Goal: Task Accomplishment & Management: Manage account settings

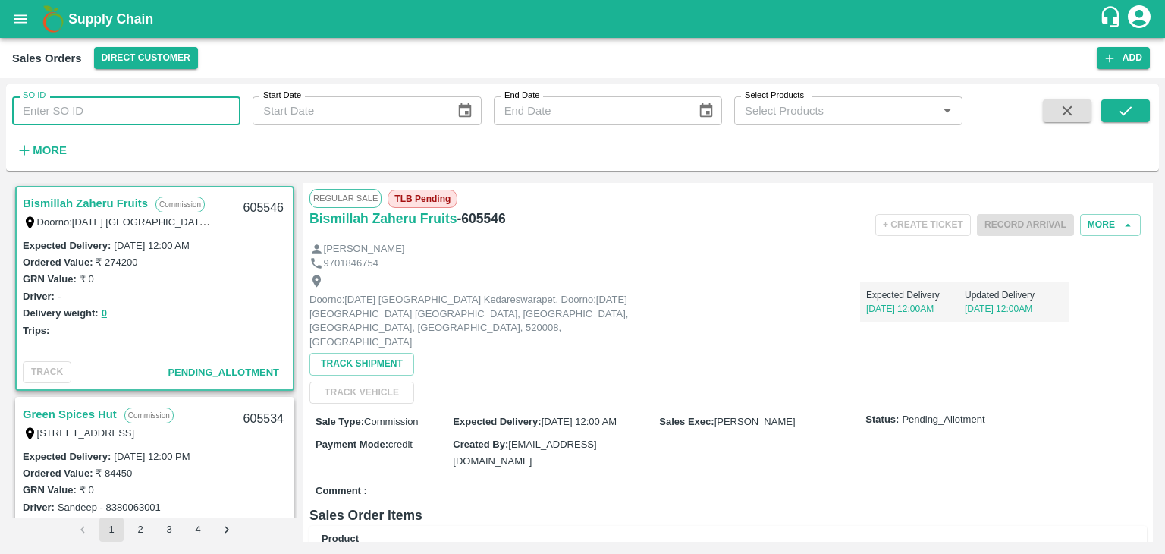
click at [159, 113] on input "SO ID" at bounding box center [126, 110] width 228 height 29
paste input "605207"
type input "605207"
click at [1142, 121] on button "submit" at bounding box center [1125, 110] width 49 height 23
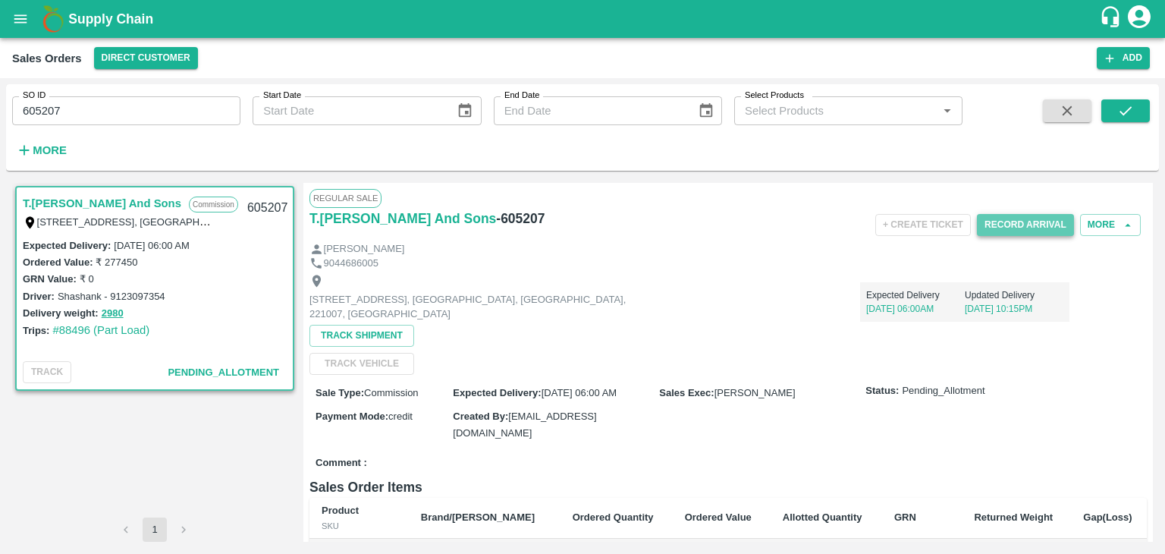
click at [1010, 221] on button "Record Arrival" at bounding box center [1025, 225] width 97 height 22
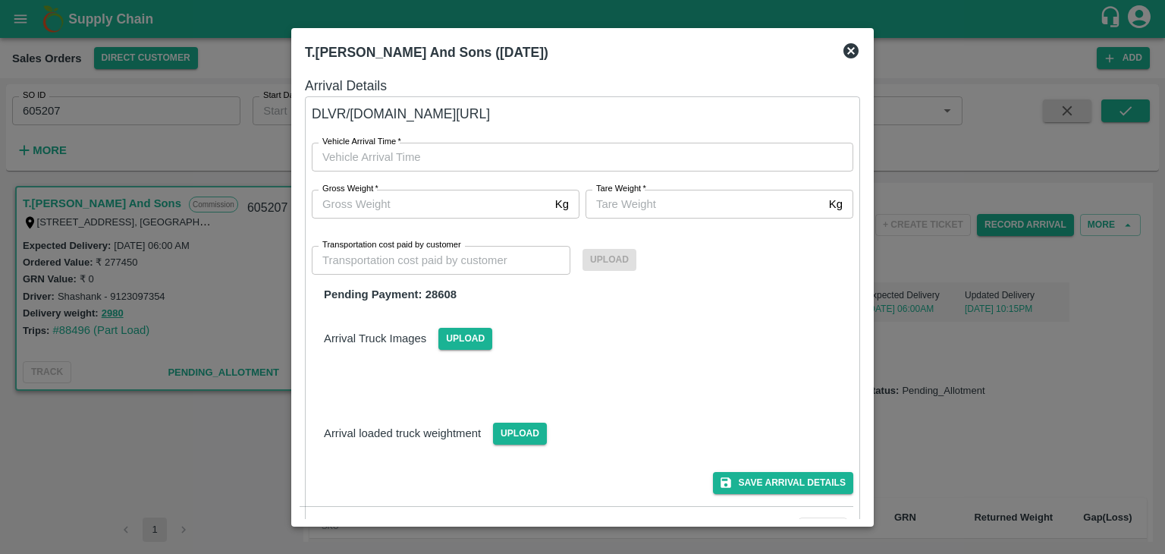
type input "DD/MM/YYYY hh:mm aa"
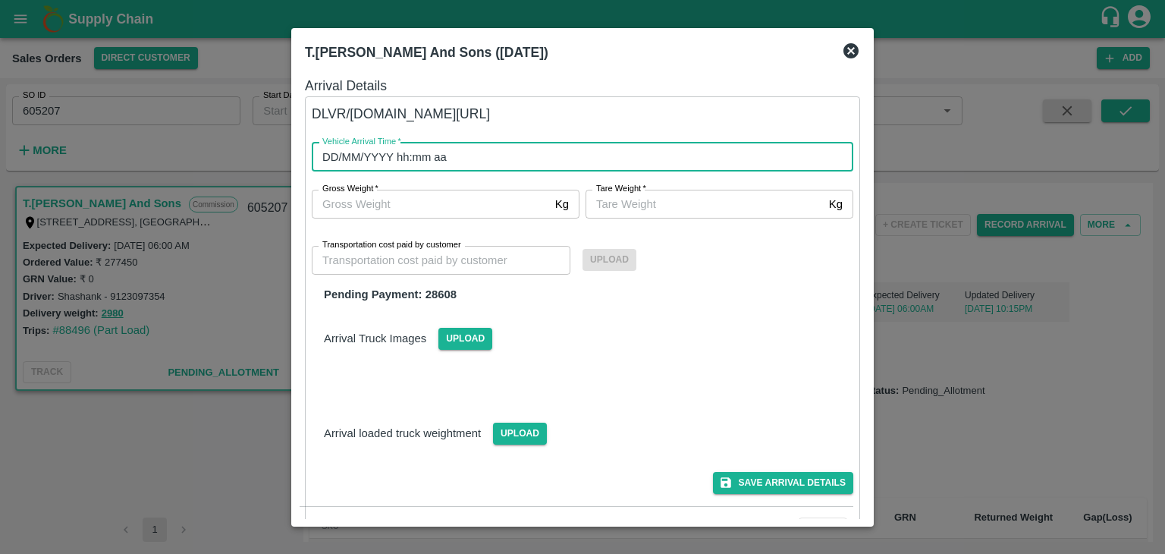
click at [397, 156] on input "DD/MM/YYYY hh:mm aa" at bounding box center [577, 157] width 531 height 29
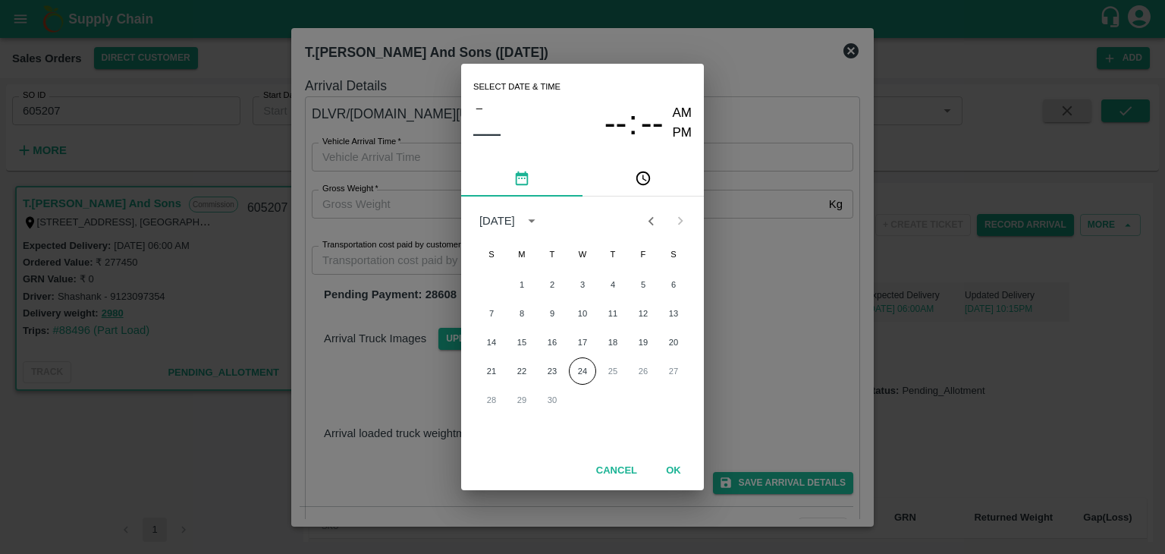
click at [743, 107] on div "Select date & time – –– -- : -- AM PM September 2025 S M T W T F S 1 2 3 4 5 6 …" at bounding box center [582, 277] width 1165 height 554
type input "DD/MM/YYYY hh:mm aa"
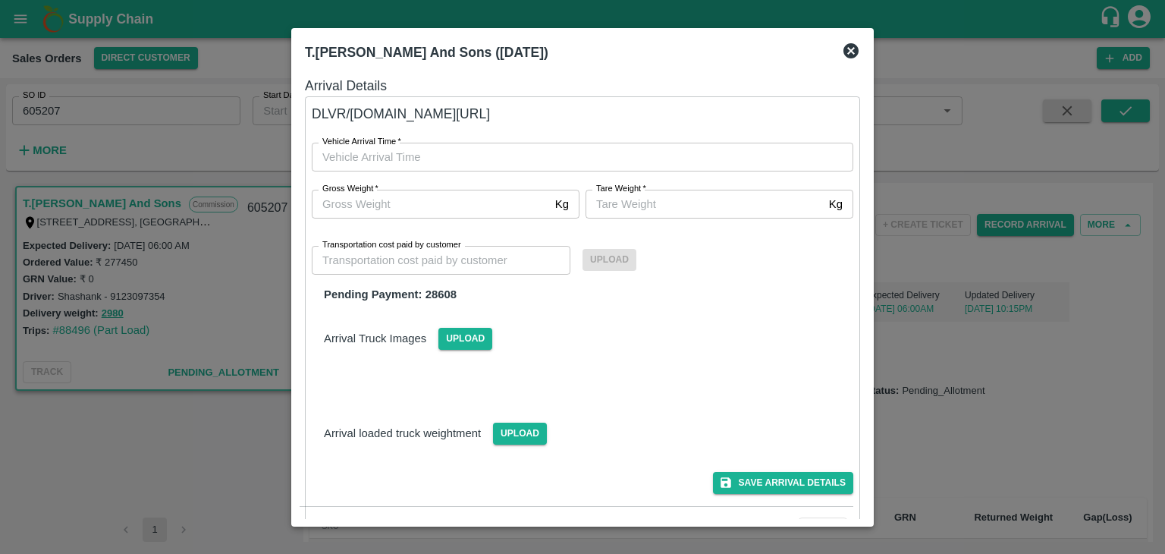
click at [846, 52] on icon at bounding box center [850, 50] width 15 height 15
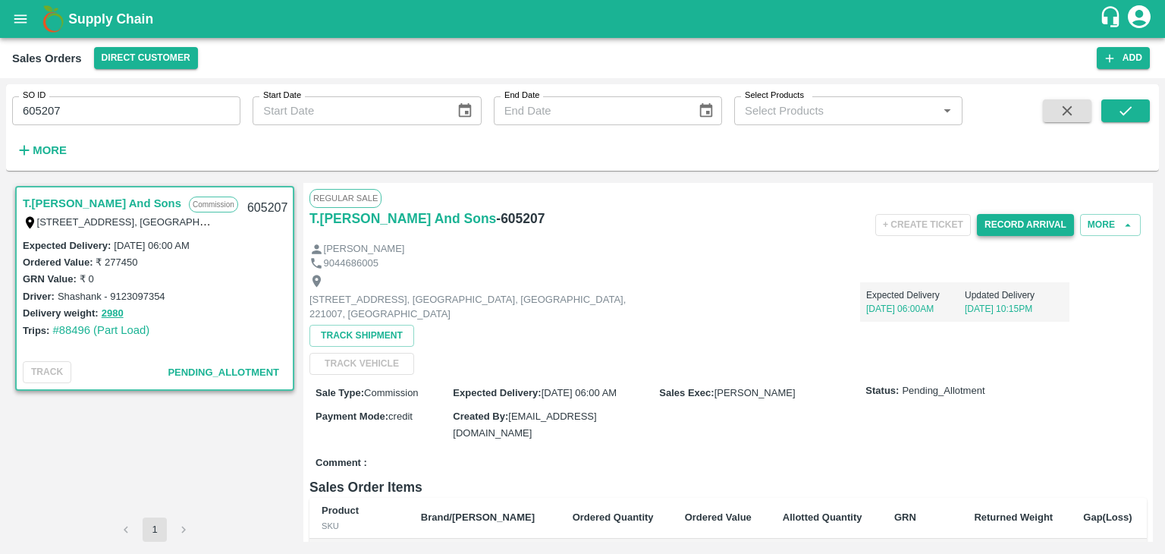
click at [1029, 227] on button "Record Arrival" at bounding box center [1025, 225] width 97 height 22
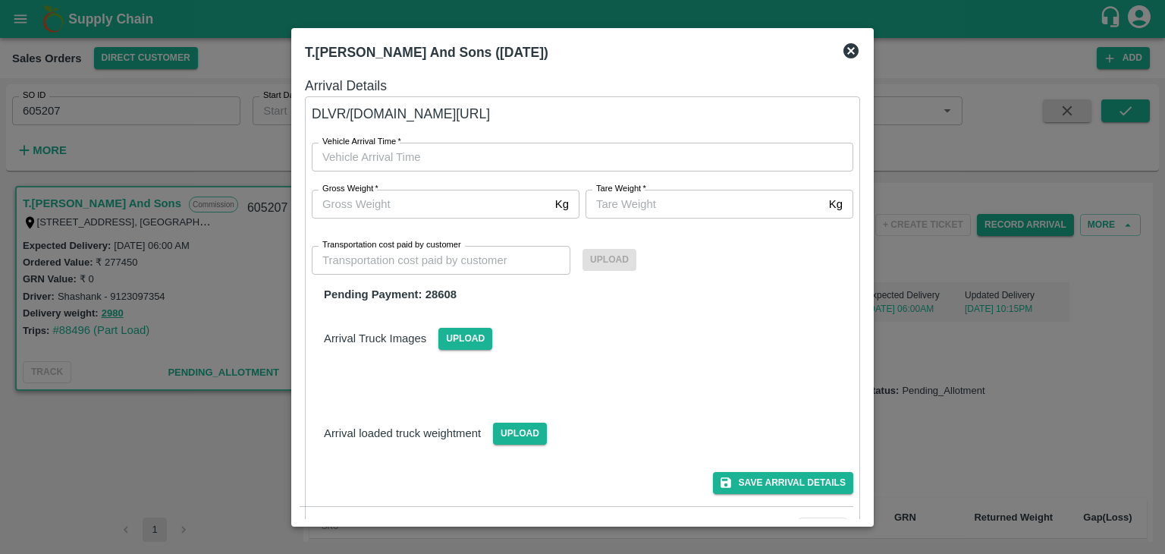
type input "DD/MM/YYYY hh:mm aa"
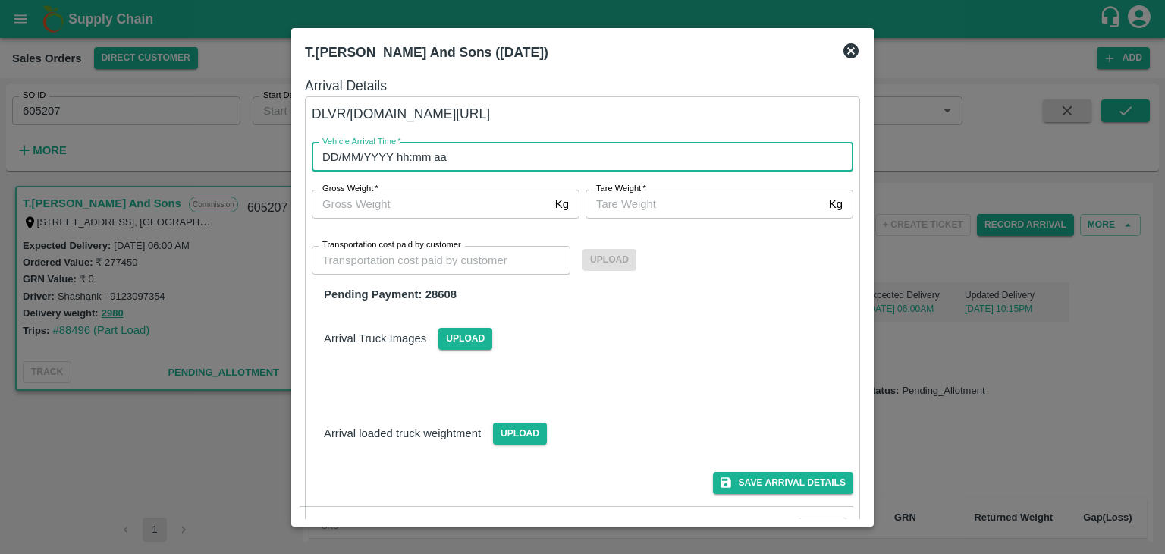
click at [559, 157] on input "DD/MM/YYYY hh:mm aa" at bounding box center [577, 157] width 531 height 29
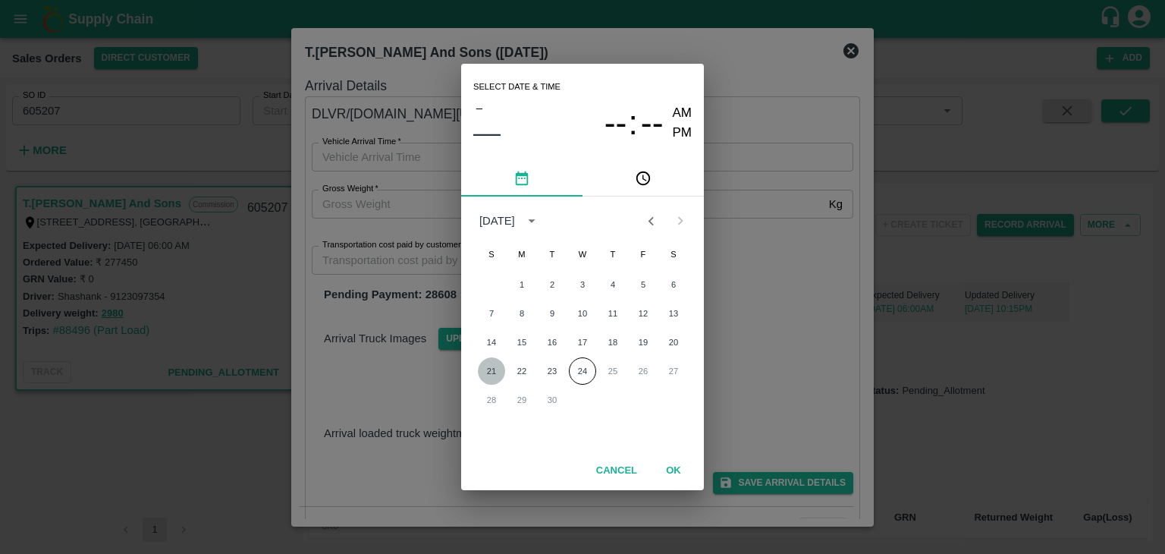
click at [486, 368] on button "21" at bounding box center [491, 370] width 27 height 27
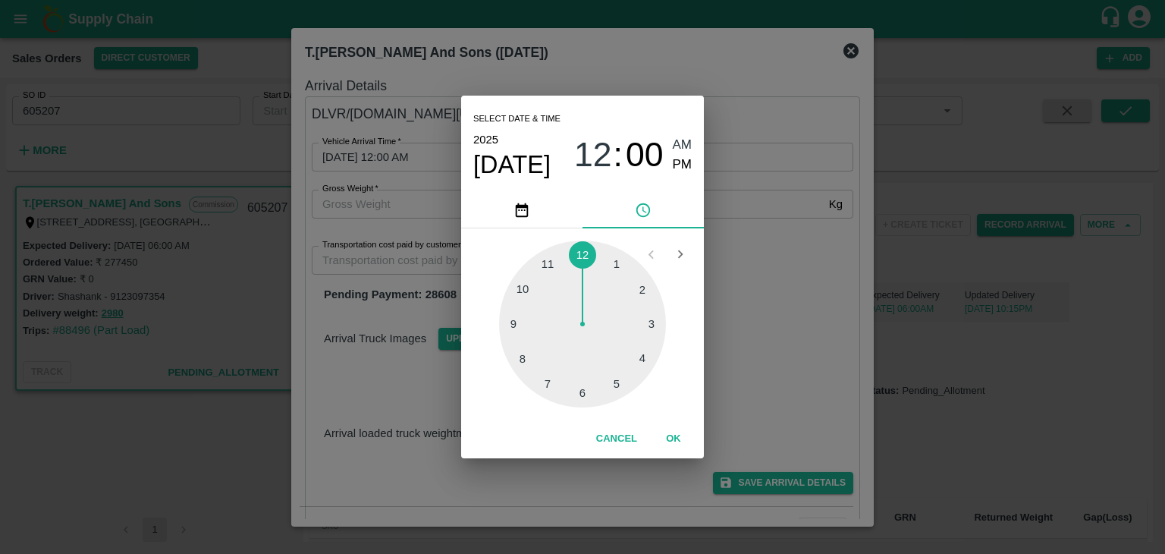
click at [580, 393] on div at bounding box center [582, 323] width 167 height 167
type input "[DATE] 06:00 AM"
click at [677, 139] on span "AM" at bounding box center [683, 145] width 20 height 20
click at [676, 435] on button "OK" at bounding box center [673, 439] width 49 height 27
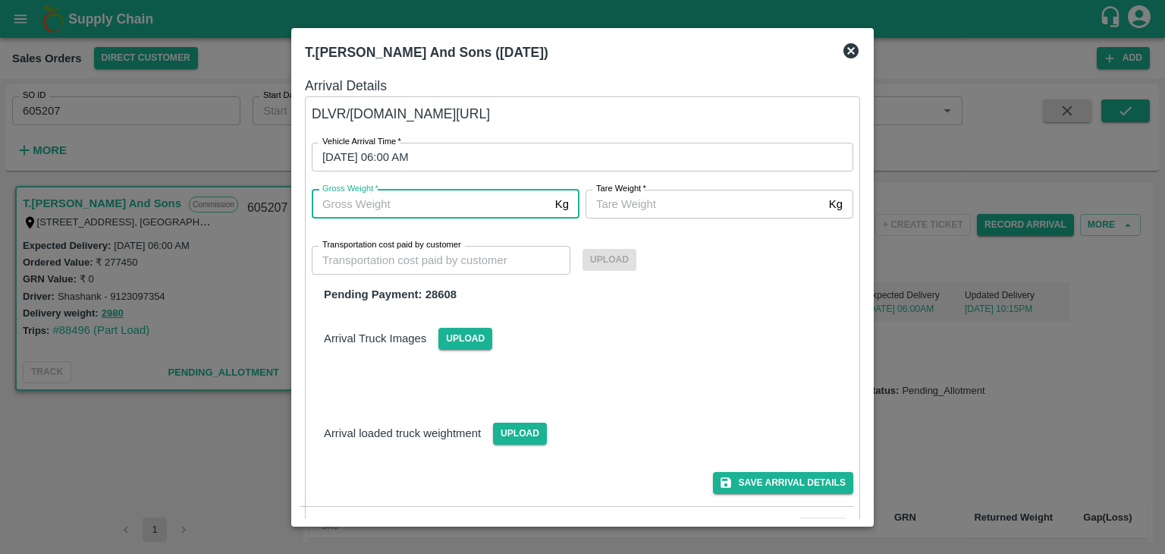
click at [457, 201] on input "Gross Weight   *" at bounding box center [430, 204] width 237 height 29
type input "2980"
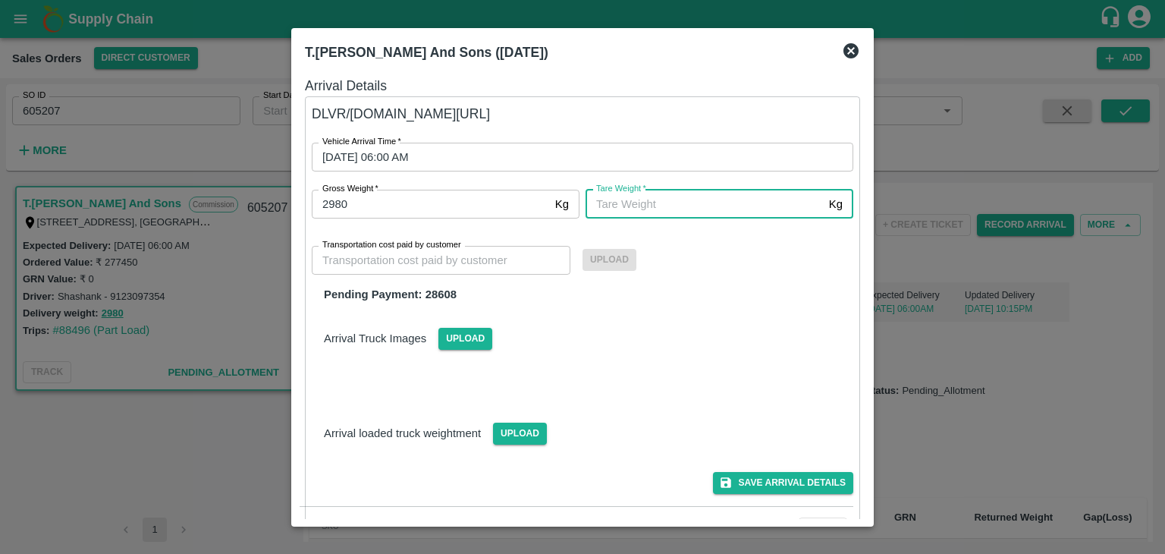
click at [712, 204] on input "Tare Weight   *" at bounding box center [704, 204] width 237 height 29
type input "2980"
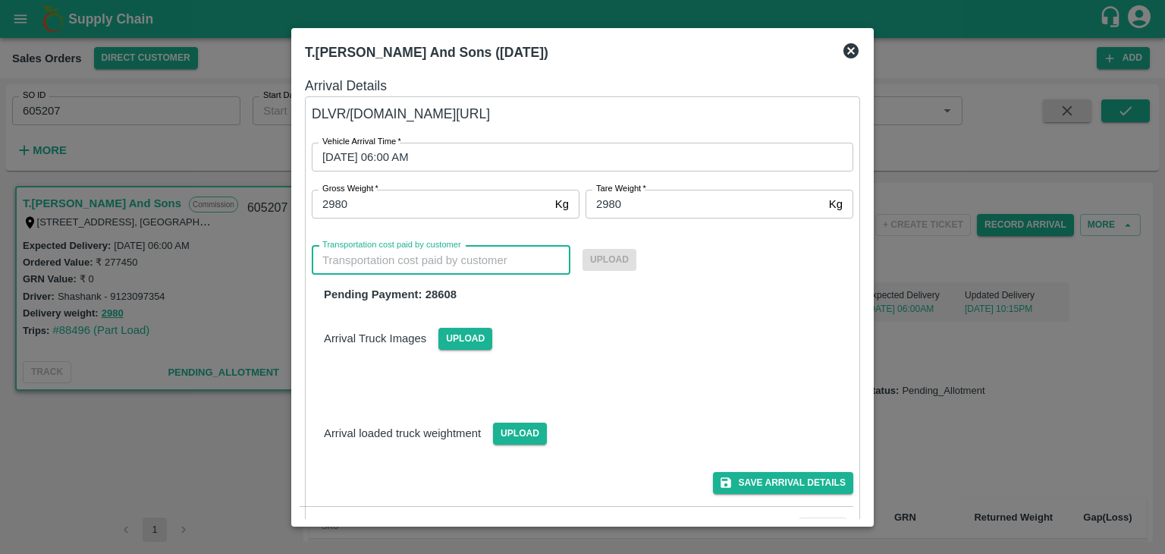
click at [519, 253] on input "Transportation cost paid by customer" at bounding box center [441, 260] width 259 height 29
click at [434, 259] on input "Transportation cost paid by customer" at bounding box center [441, 260] width 259 height 29
type input "28608"
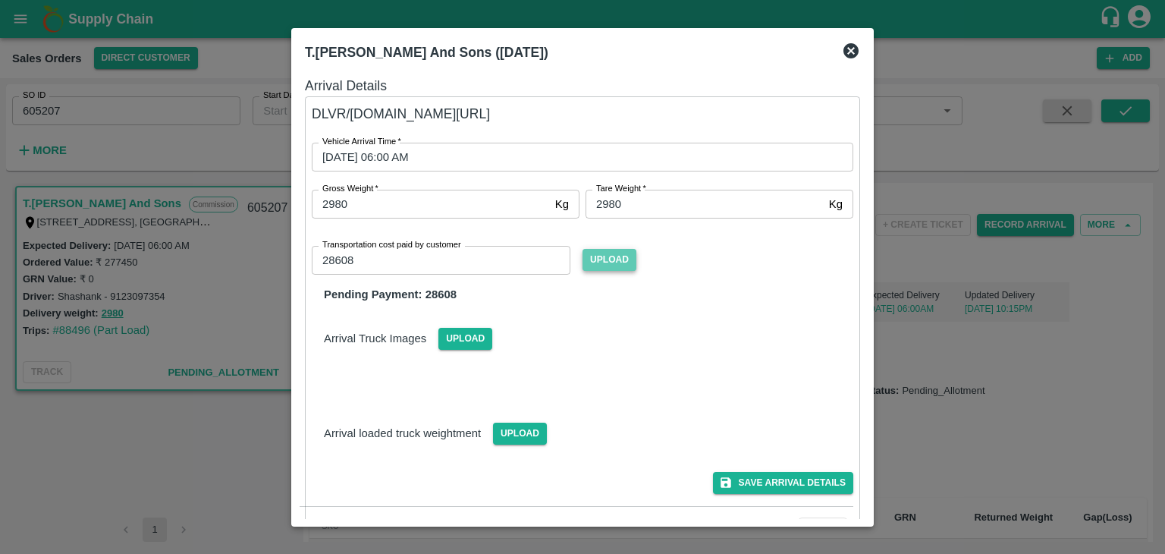
click at [628, 256] on span "Upload" at bounding box center [610, 260] width 54 height 22
click at [0, 0] on input "Upload" at bounding box center [0, 0] width 0 height 0
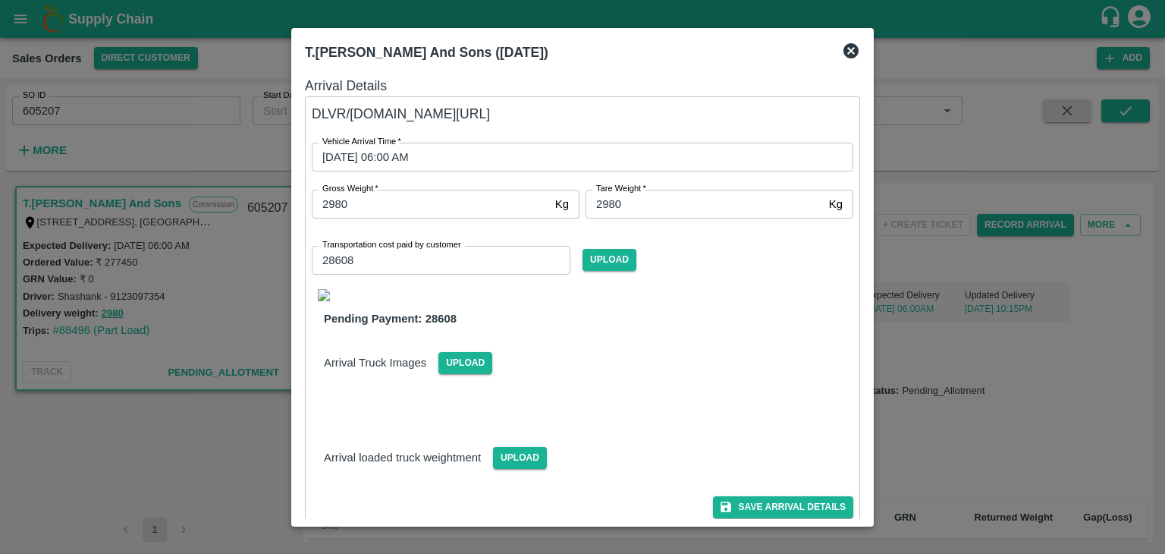
click at [325, 292] on img at bounding box center [324, 295] width 12 height 12
click at [746, 505] on button "Save Arrival Details" at bounding box center [783, 507] width 140 height 22
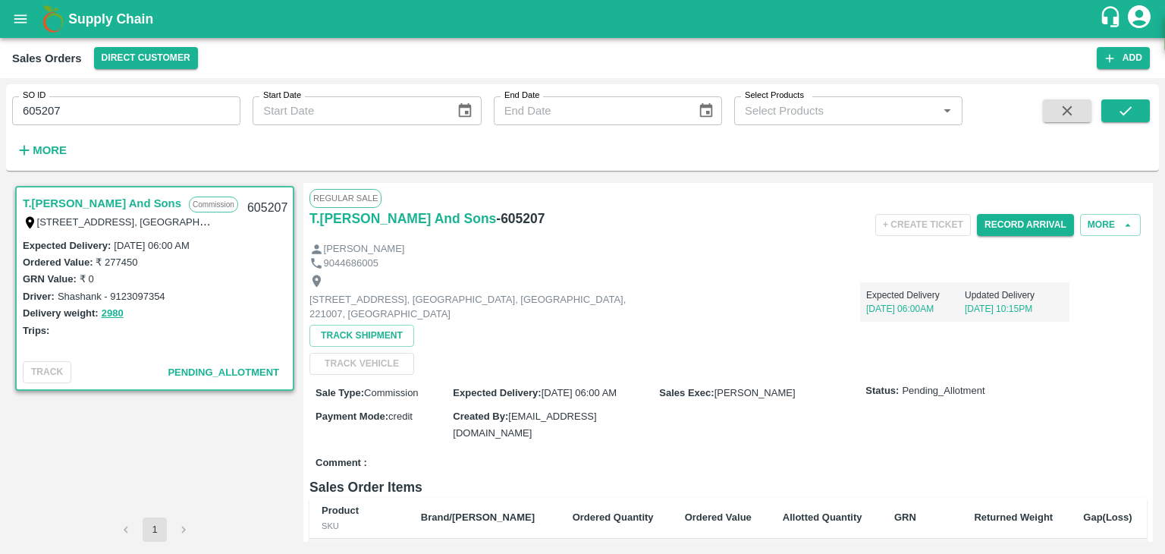
click at [507, 220] on h6 "- 605207" at bounding box center [520, 218] width 49 height 21
copy h6 "605207"
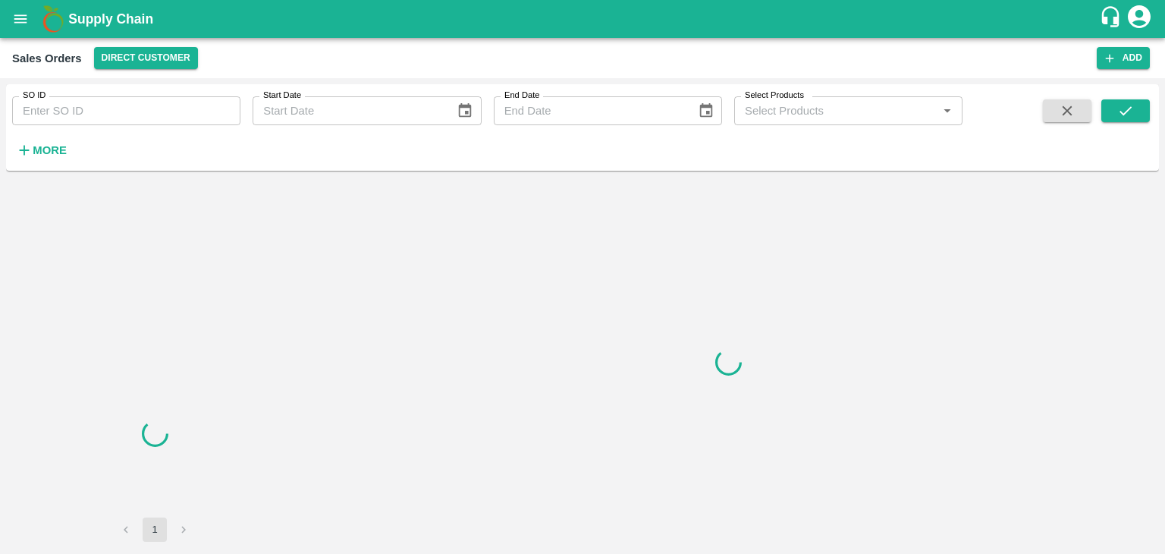
click at [101, 110] on input "SO ID" at bounding box center [126, 110] width 228 height 29
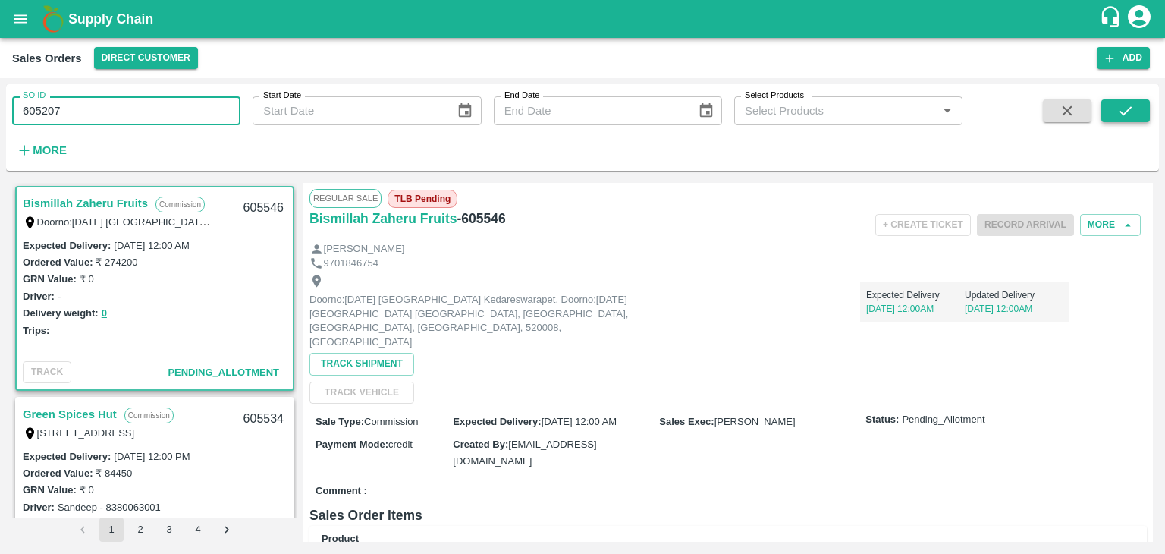
type input "605207"
click at [1125, 112] on icon "submit" at bounding box center [1126, 110] width 12 height 9
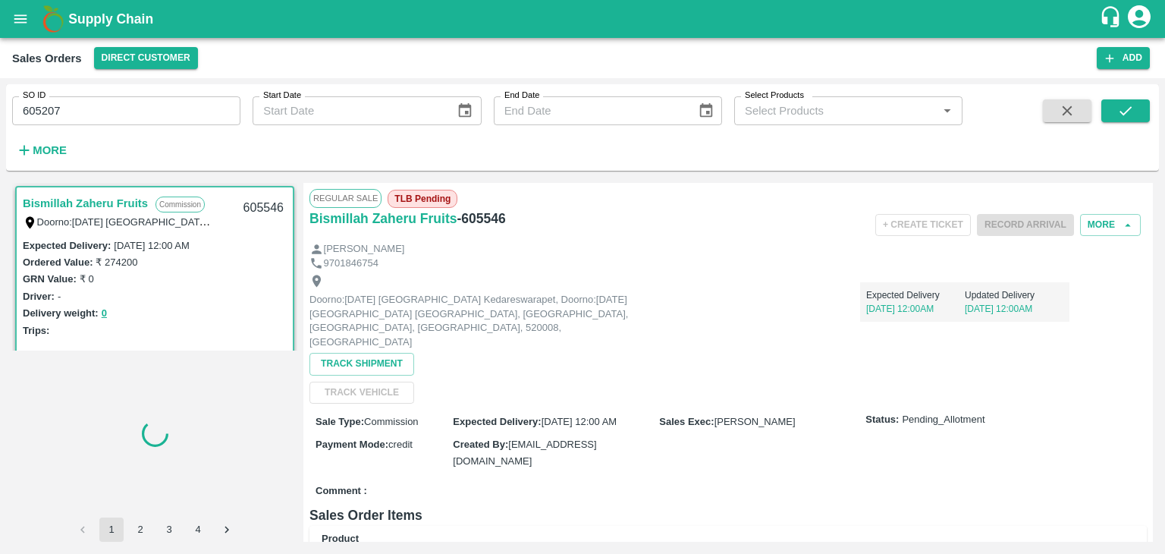
scroll to position [3, 0]
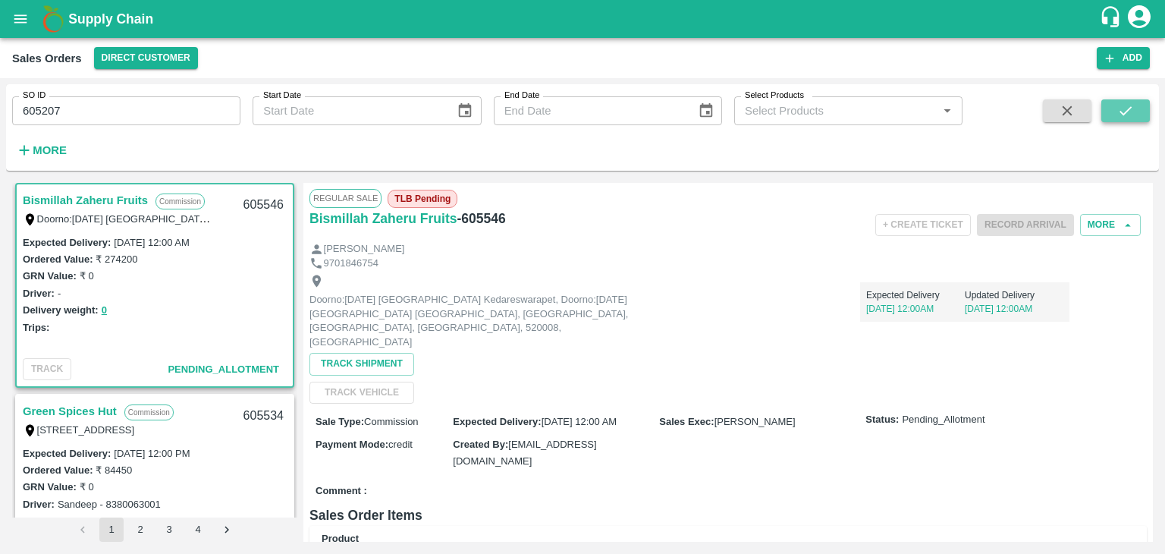
click at [1140, 113] on button "submit" at bounding box center [1125, 110] width 49 height 23
click at [109, 104] on input "605207" at bounding box center [126, 110] width 228 height 29
click at [1132, 112] on icon "submit" at bounding box center [1125, 110] width 17 height 17
click at [155, 110] on input "605207" at bounding box center [126, 110] width 228 height 29
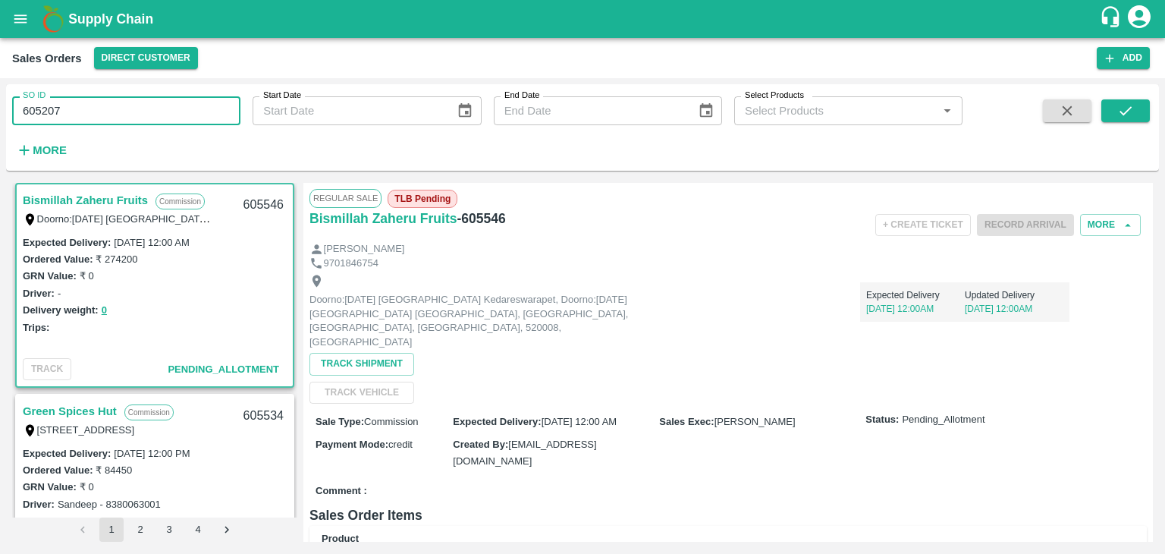
click at [155, 110] on input "605207" at bounding box center [126, 110] width 228 height 29
click at [1137, 113] on button "submit" at bounding box center [1125, 110] width 49 height 23
click at [11, 31] on button "open drawer" at bounding box center [20, 19] width 35 height 35
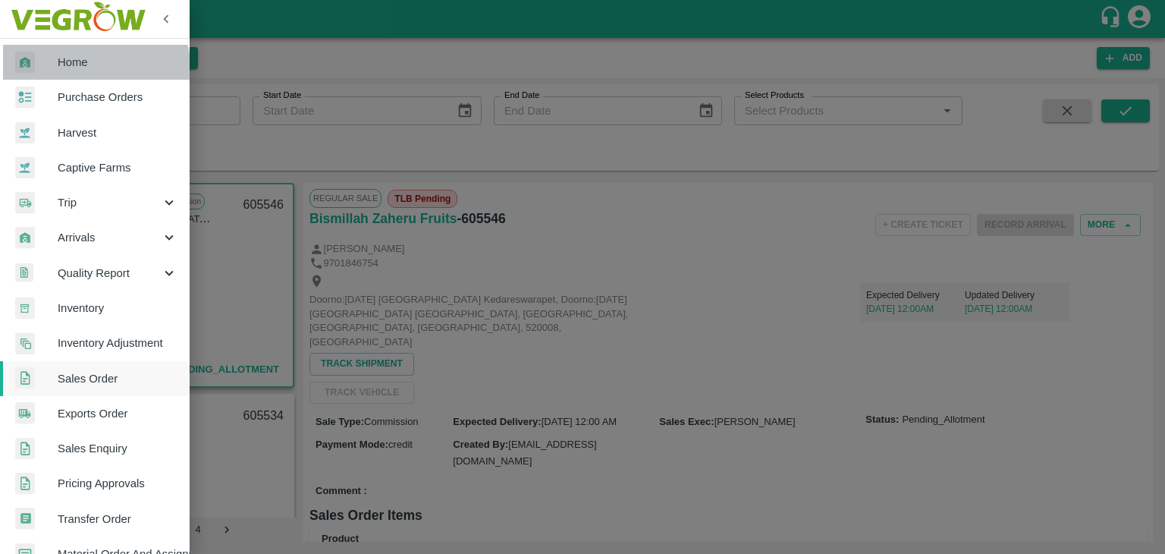
click at [67, 74] on link "Home" at bounding box center [95, 62] width 190 height 35
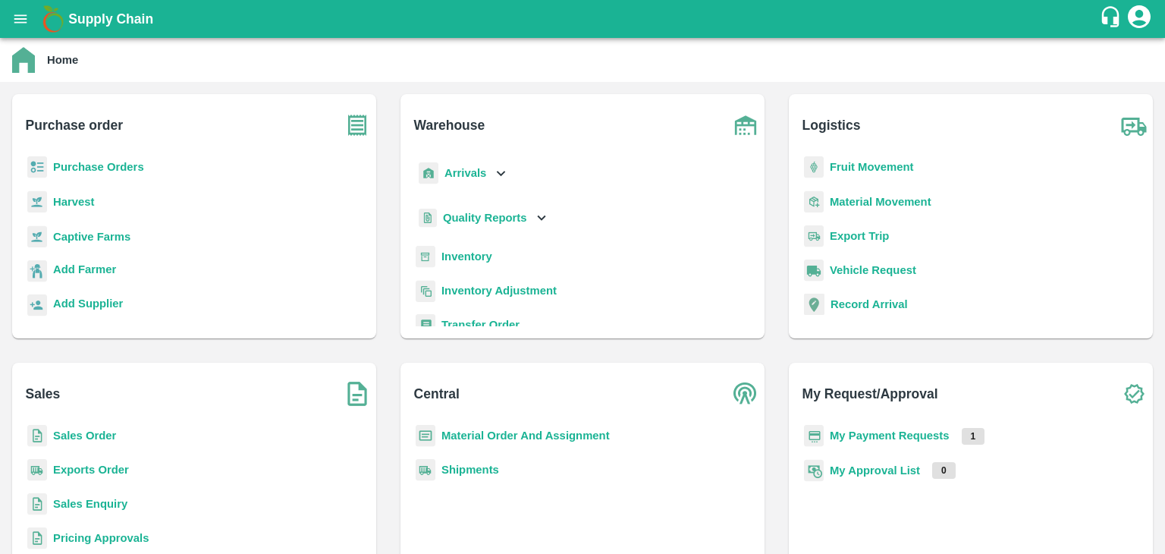
click at [98, 432] on b "Sales Order" at bounding box center [84, 435] width 63 height 12
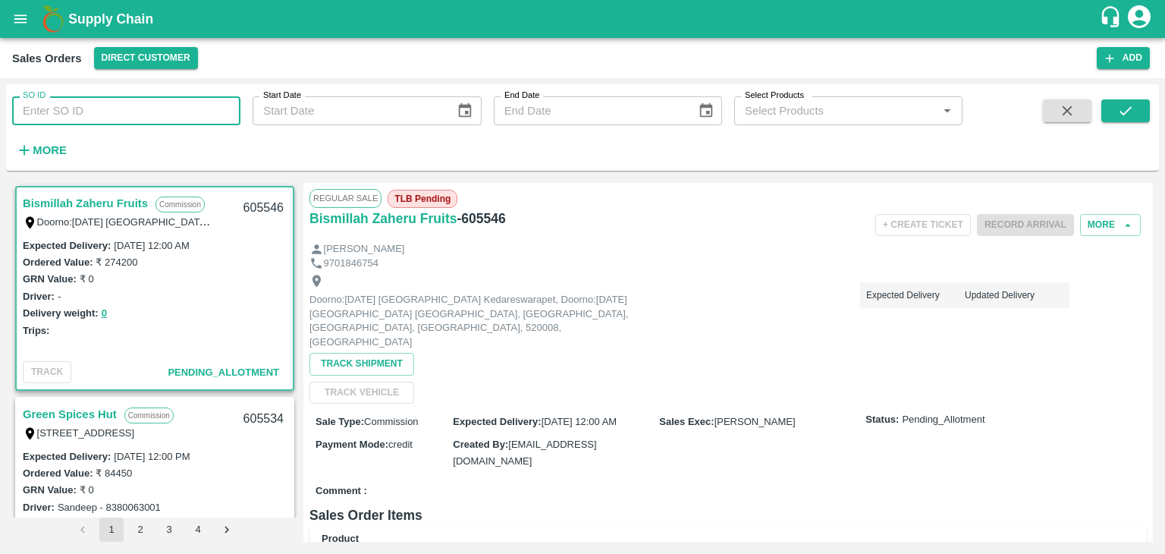
click at [121, 111] on input "SO ID" at bounding box center [126, 110] width 228 height 29
paste input "605207"
type input "605207"
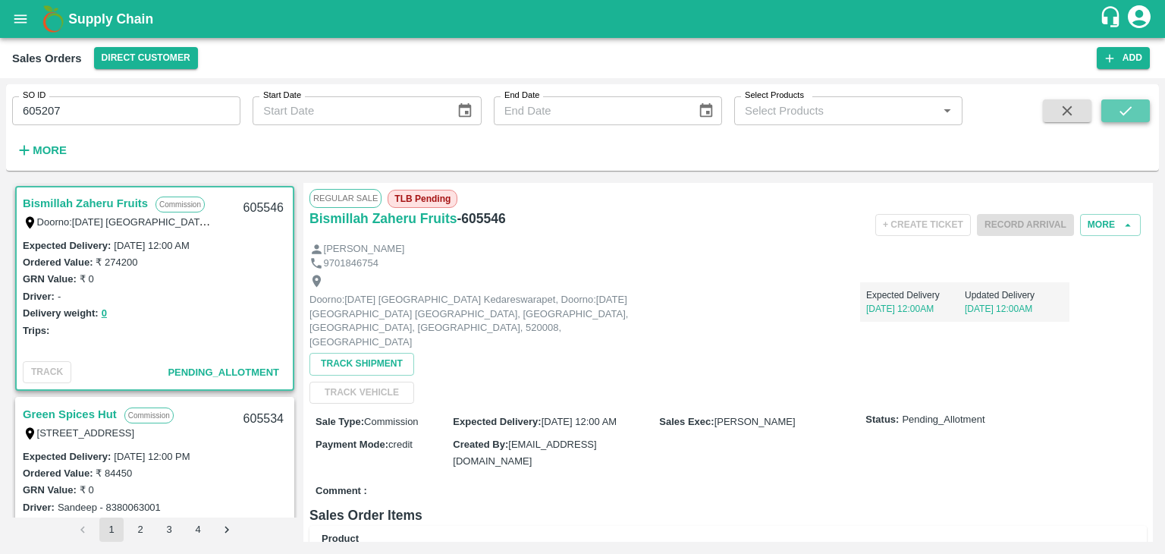
click at [1127, 113] on icon "submit" at bounding box center [1125, 110] width 17 height 17
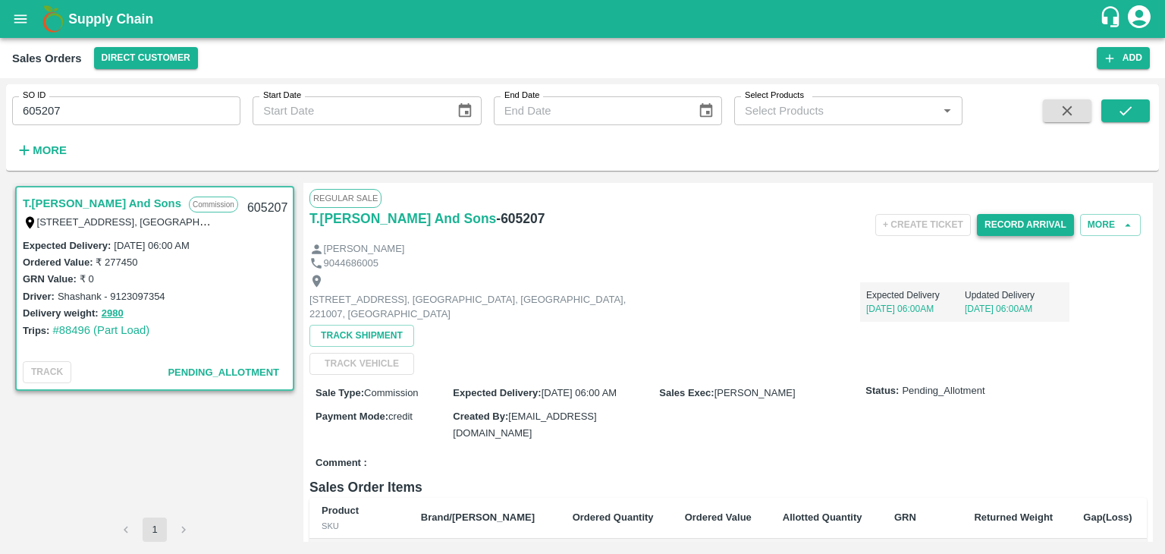
click at [1035, 230] on button "Record Arrival" at bounding box center [1025, 225] width 97 height 22
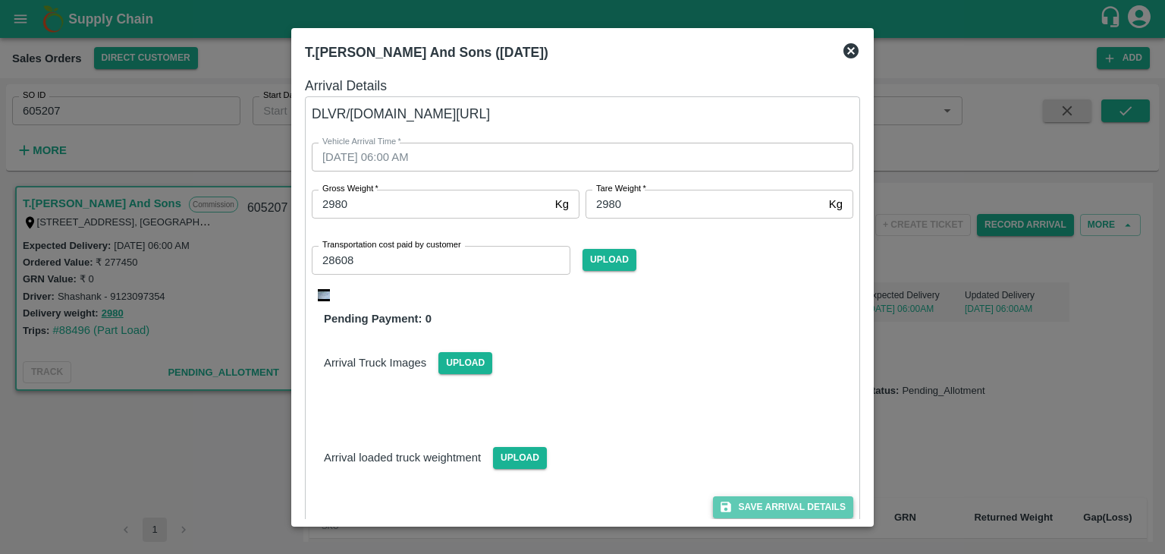
click at [804, 512] on button "Save Arrival Details" at bounding box center [783, 507] width 140 height 22
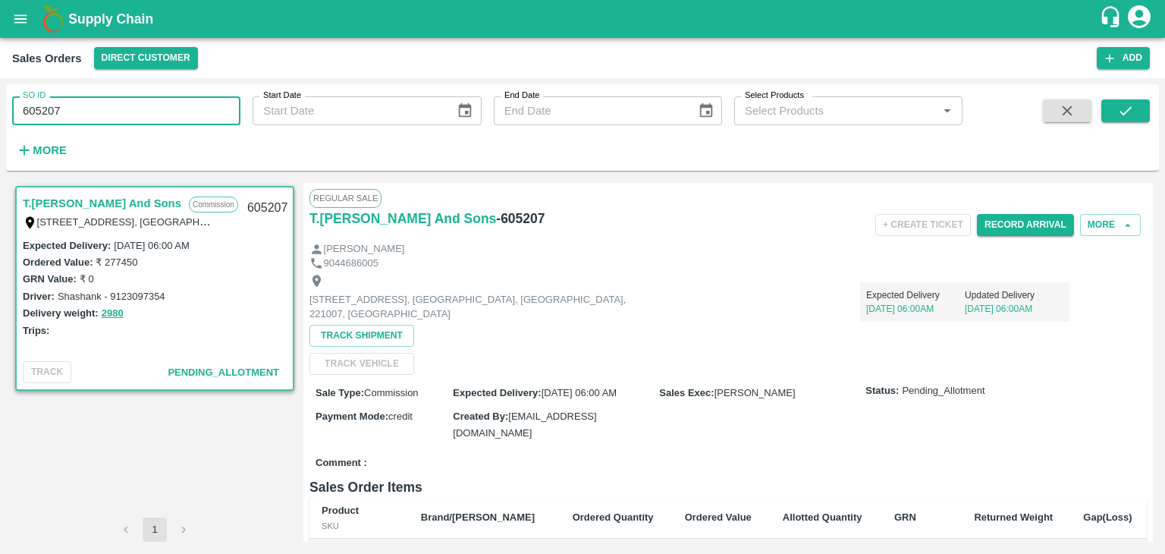
click at [81, 107] on input "605207" at bounding box center [126, 110] width 228 height 29
click at [1141, 107] on button "submit" at bounding box center [1125, 110] width 49 height 23
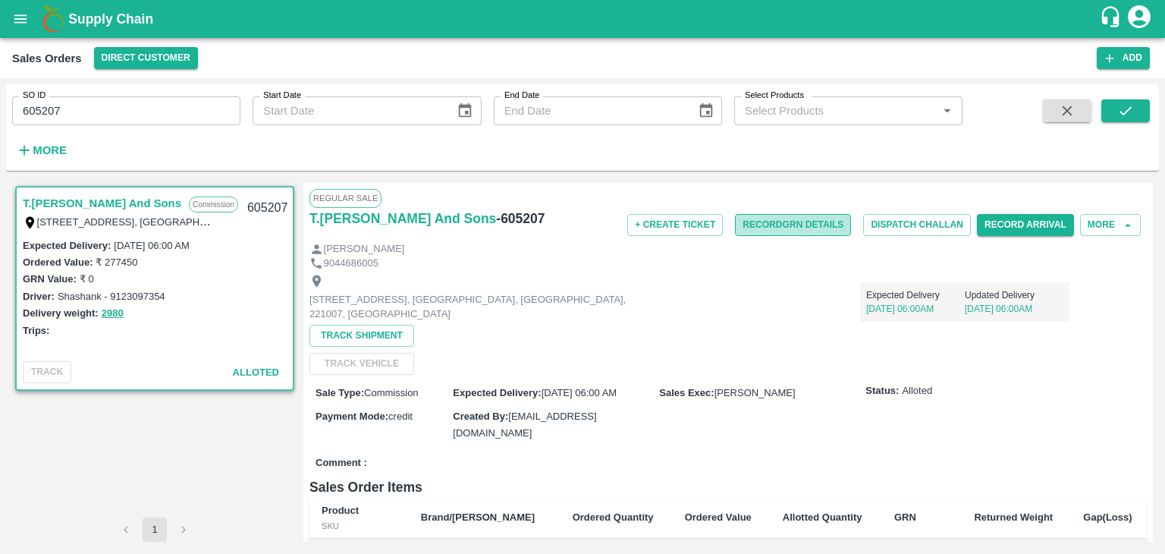
click at [810, 226] on button "Record GRN Details" at bounding box center [793, 225] width 116 height 22
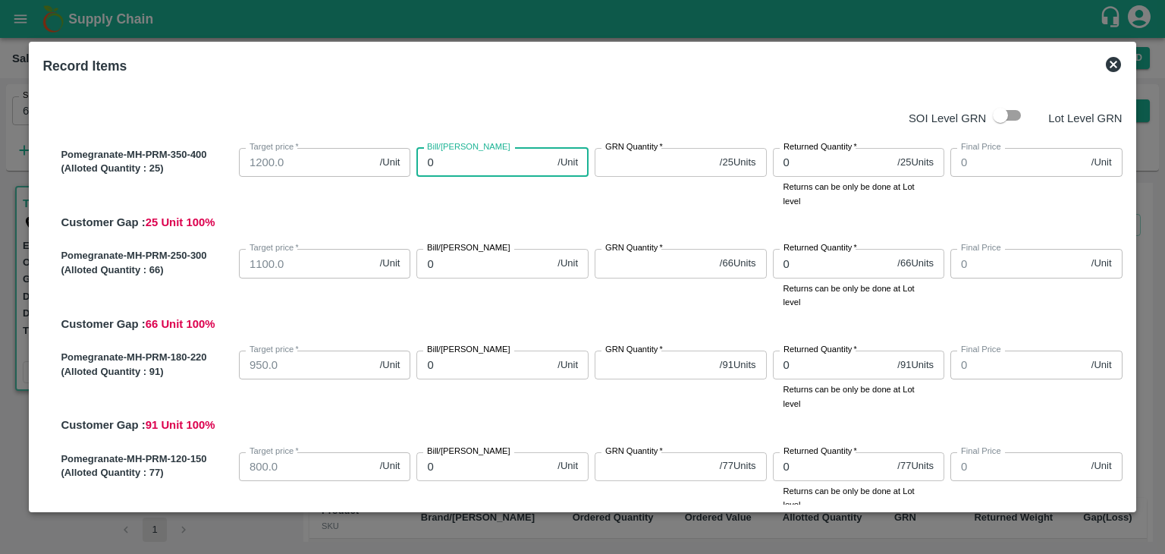
click at [514, 167] on input "0" at bounding box center [483, 162] width 135 height 29
type input "127"
type input "1270"
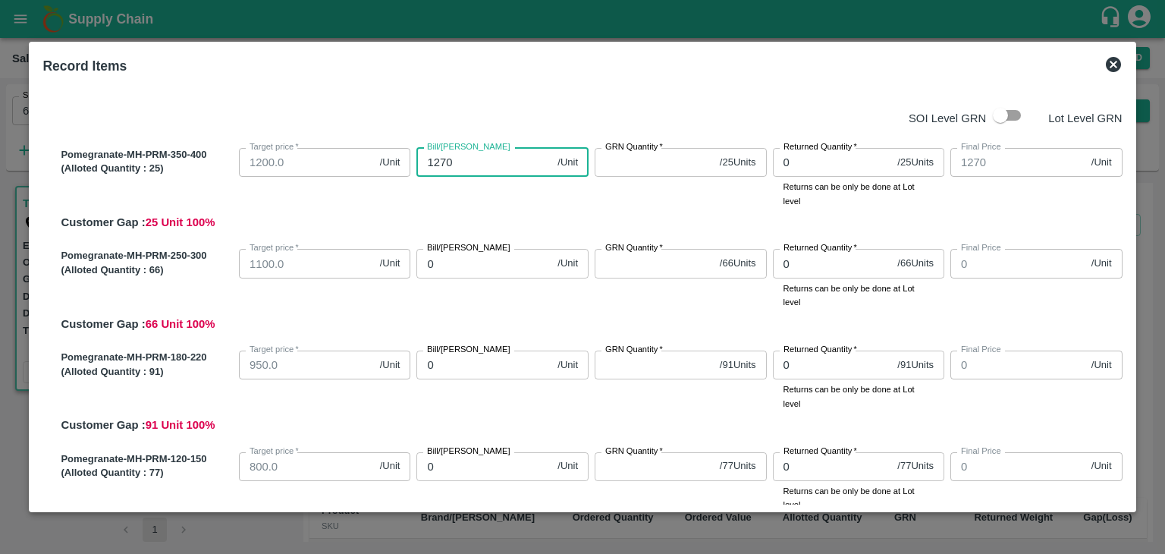
type input "1270"
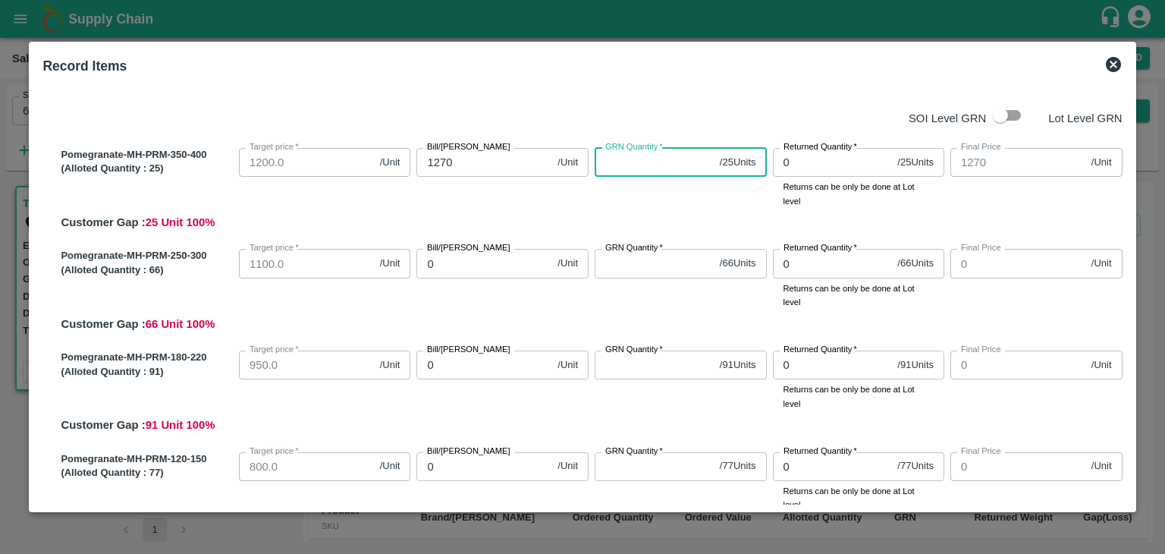
click at [624, 159] on input "GRN Quantity   *" at bounding box center [654, 162] width 119 height 29
type input "25"
click at [461, 258] on input "0" at bounding box center [483, 263] width 135 height 29
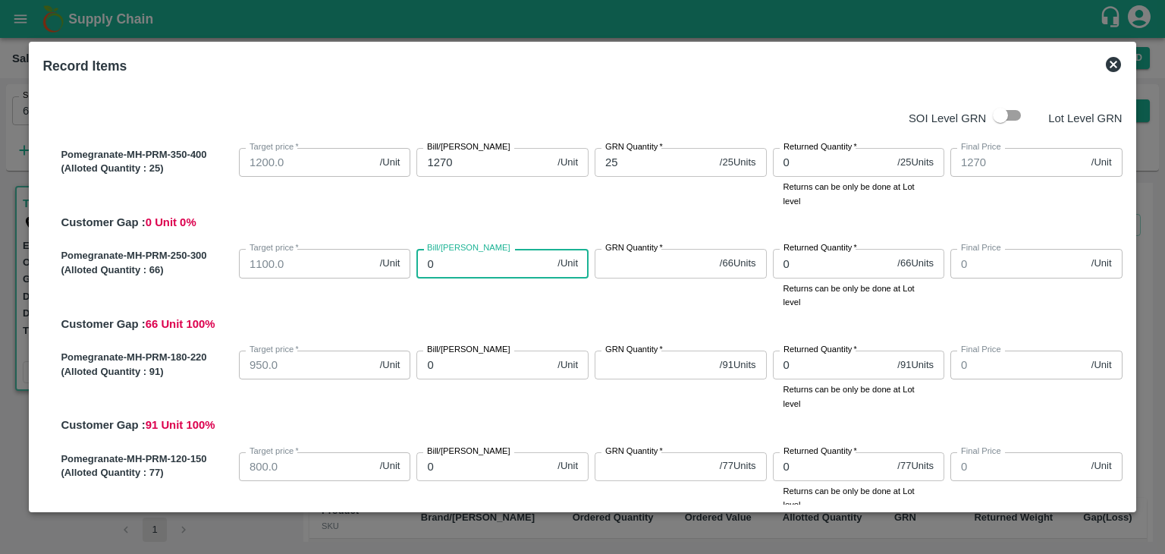
click at [461, 258] on input "0" at bounding box center [483, 263] width 135 height 29
type input "11"
type input "115"
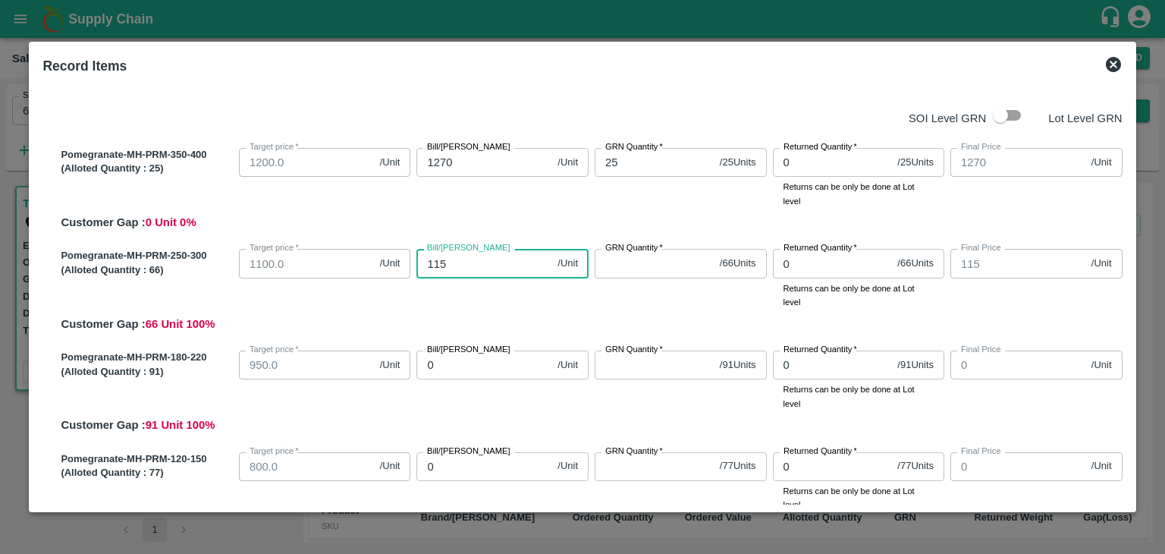
type input "1150"
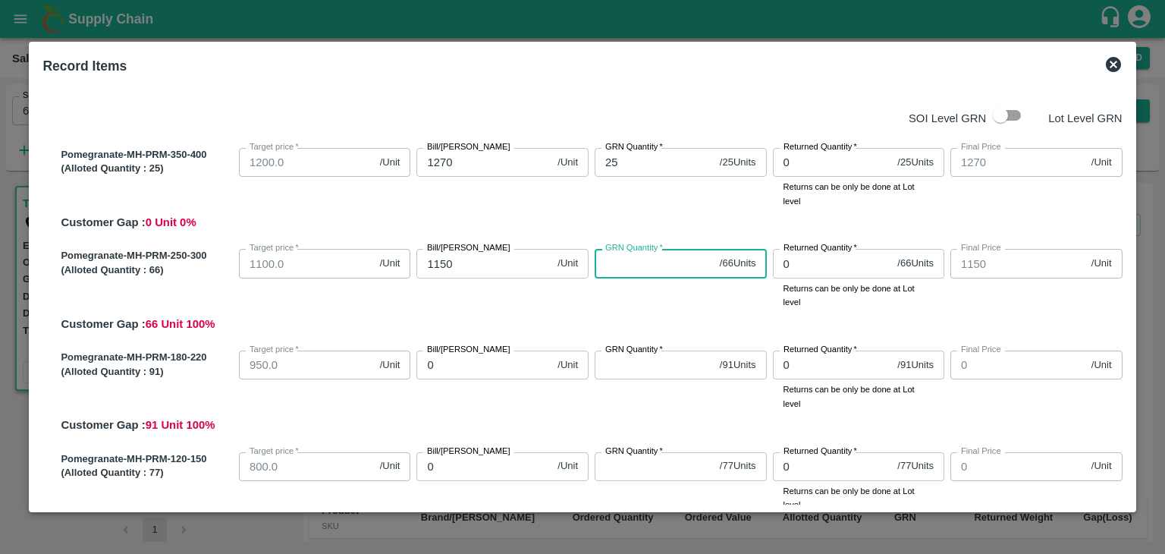
click at [622, 269] on input "GRN Quantity   *" at bounding box center [654, 263] width 119 height 29
type input "66"
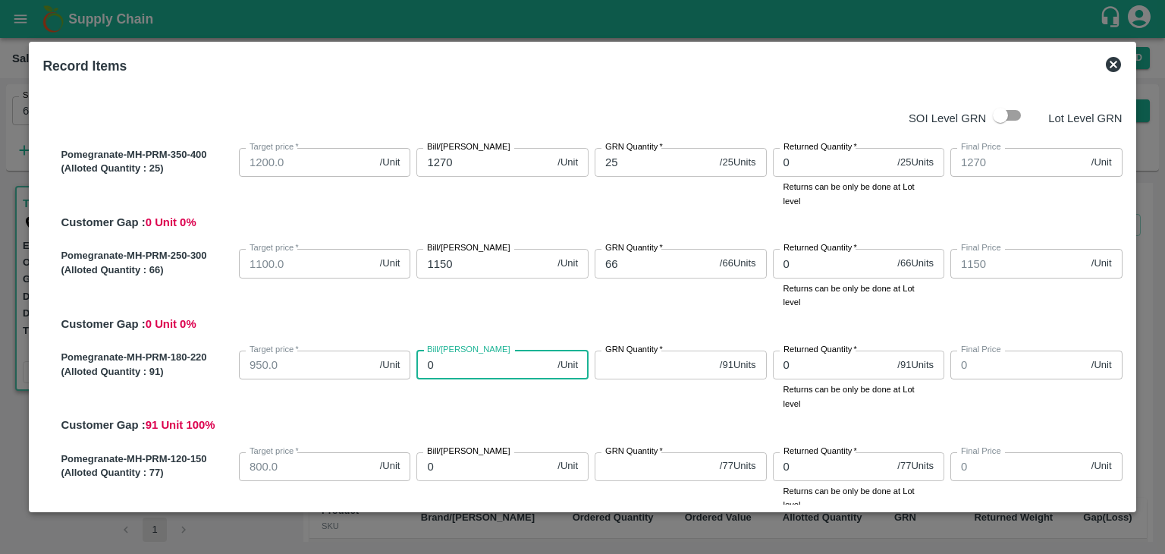
click at [440, 366] on input "0" at bounding box center [483, 364] width 135 height 29
type input "10"
type input "100"
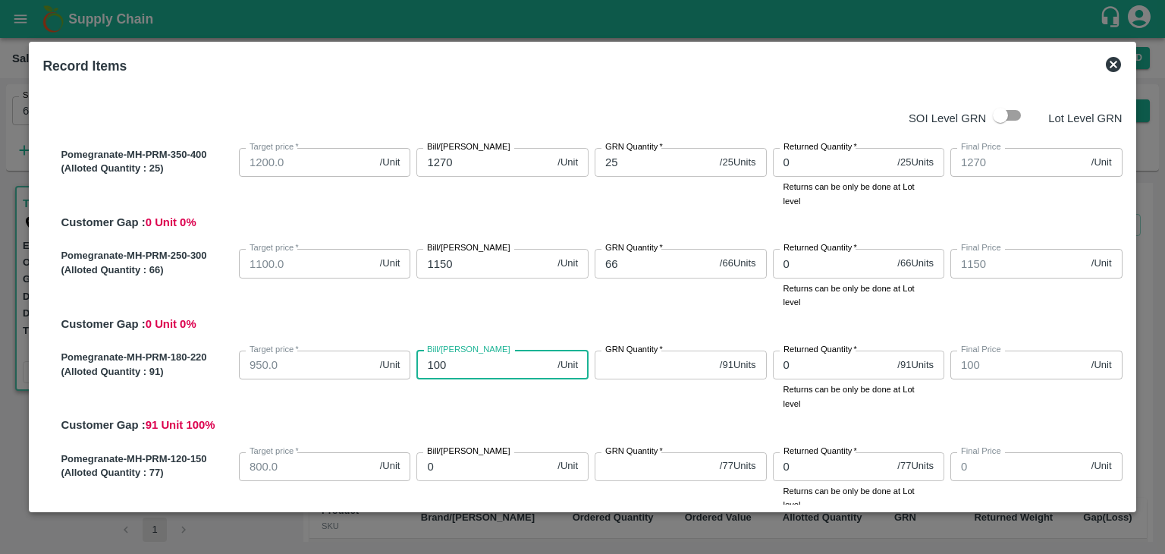
type input "1000"
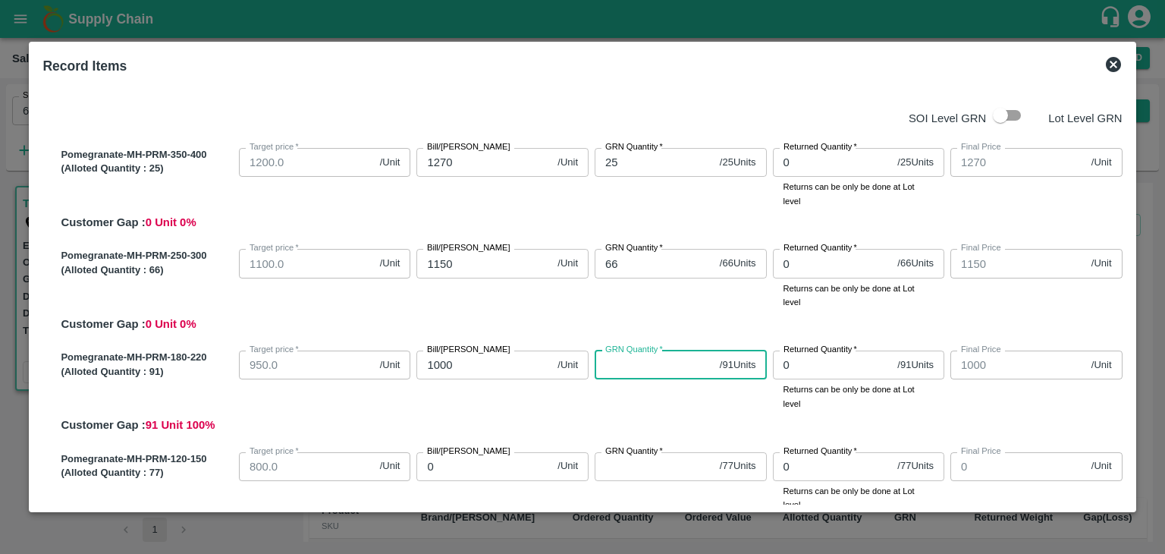
click at [629, 371] on input "GRN Quantity   *" at bounding box center [654, 364] width 119 height 29
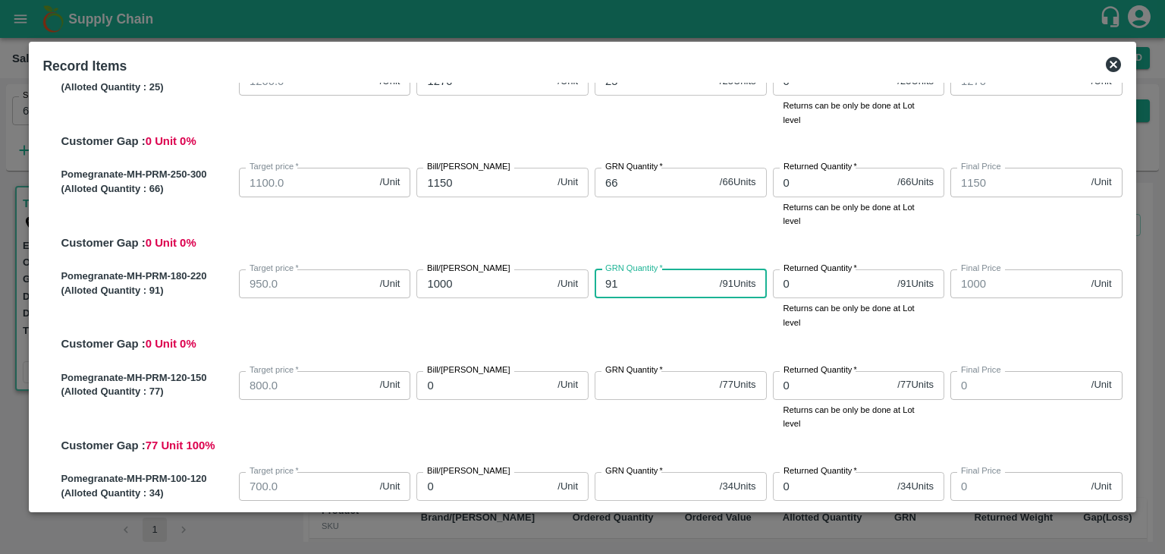
scroll to position [82, 0]
type input "91"
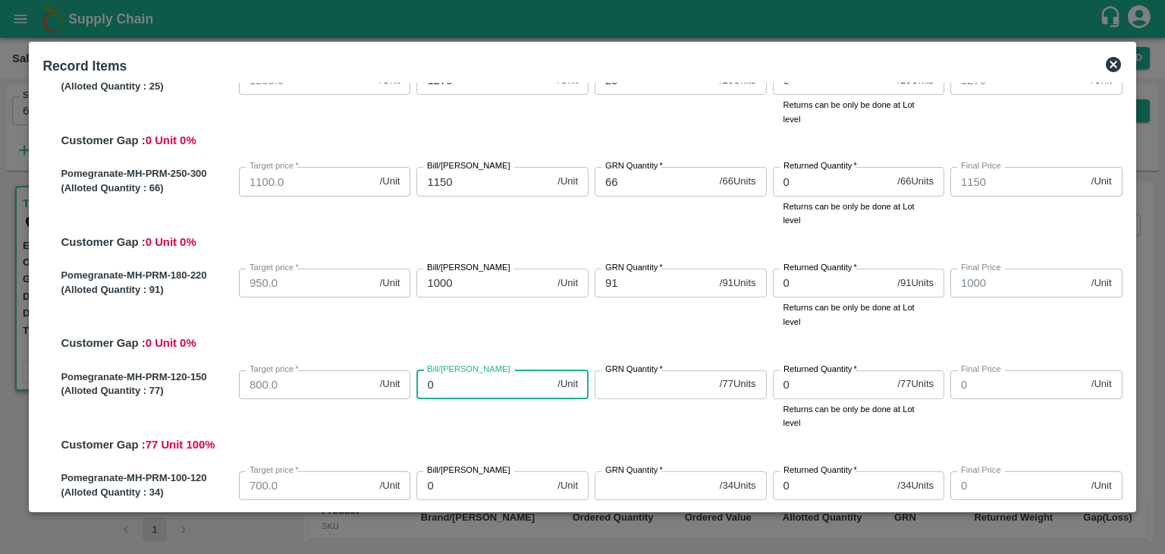
click at [497, 391] on input "0" at bounding box center [483, 384] width 135 height 29
type input "82"
type input "820"
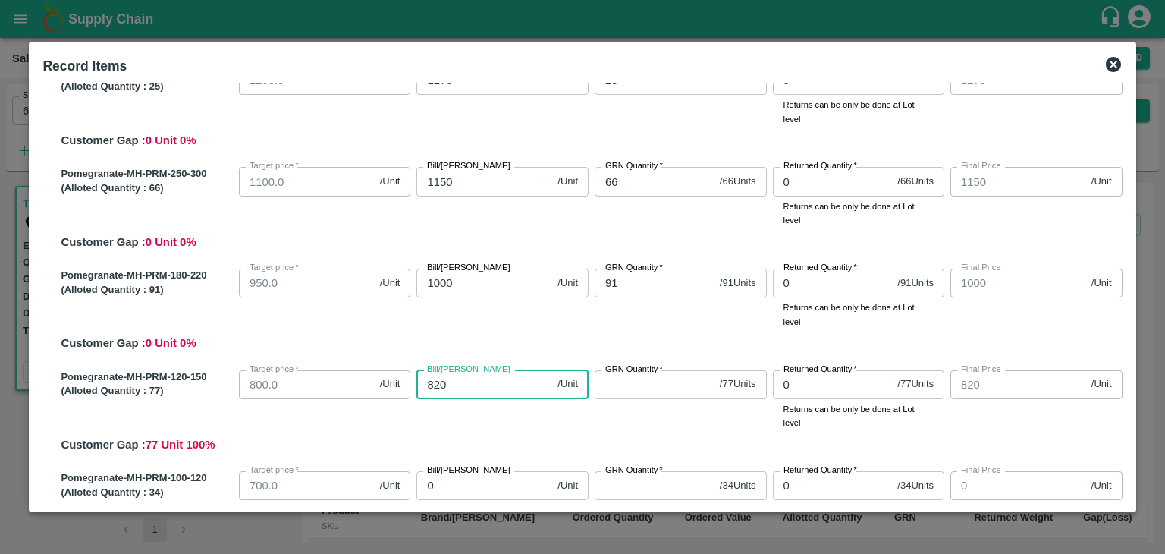
type input "820"
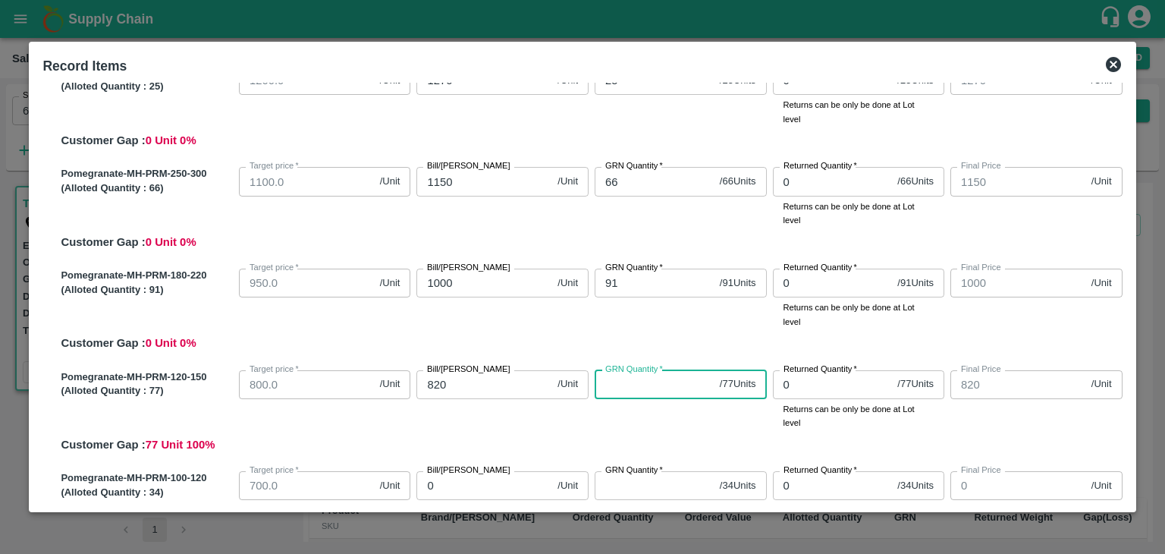
click at [622, 389] on input "GRN Quantity   *" at bounding box center [654, 384] width 119 height 29
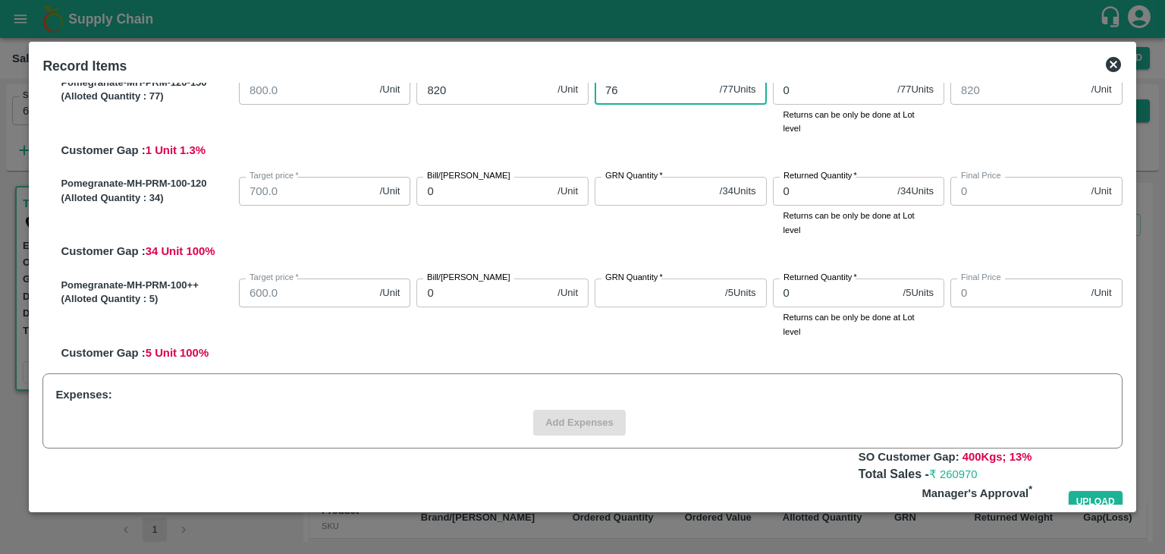
scroll to position [379, 0]
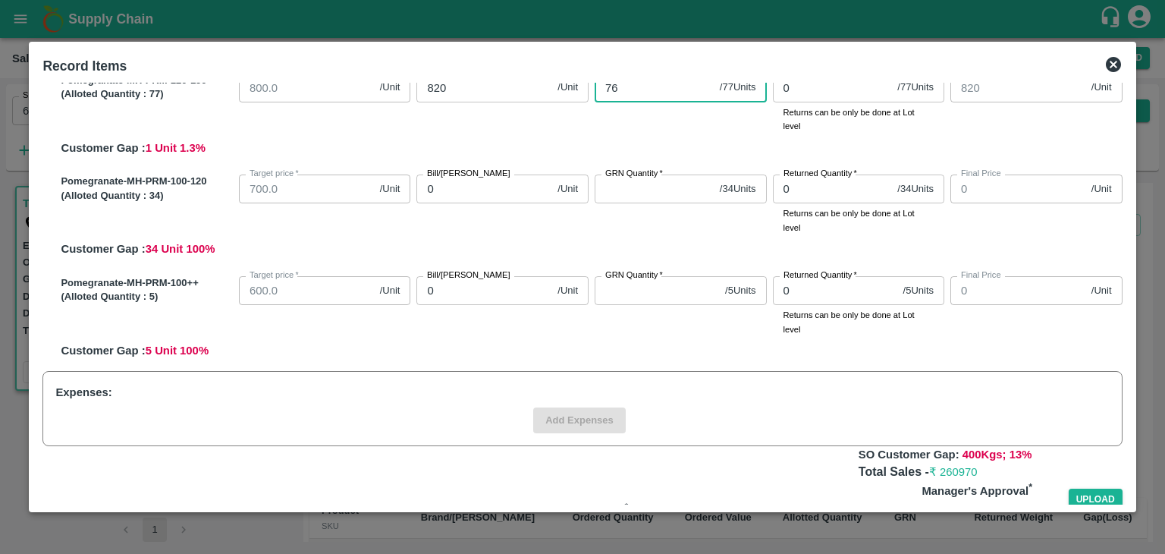
type input "76"
click at [476, 193] on input "0" at bounding box center [483, 188] width 135 height 29
type input "74"
type input "740"
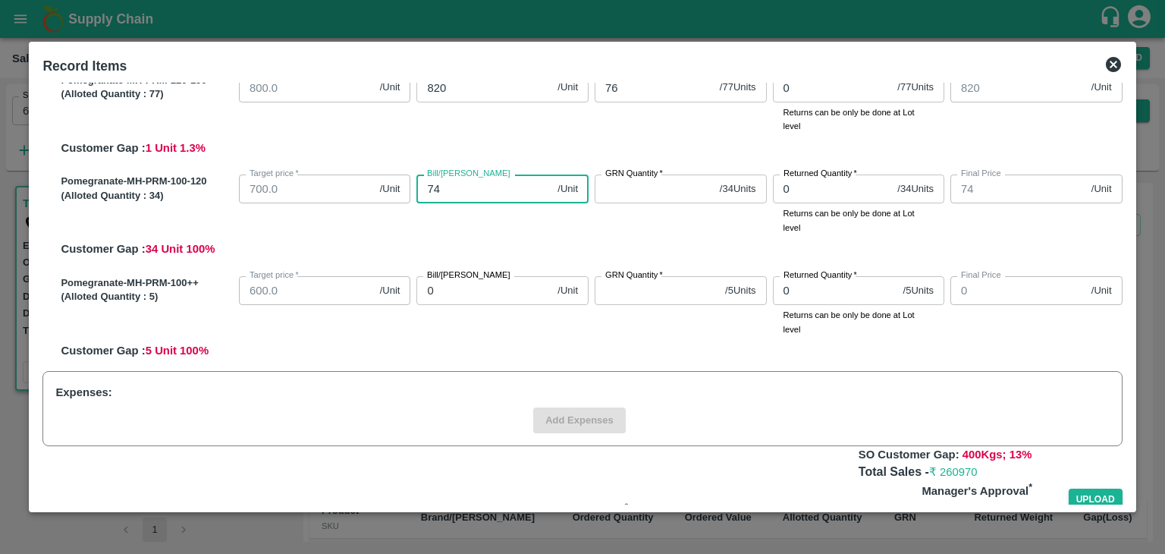
type input "740"
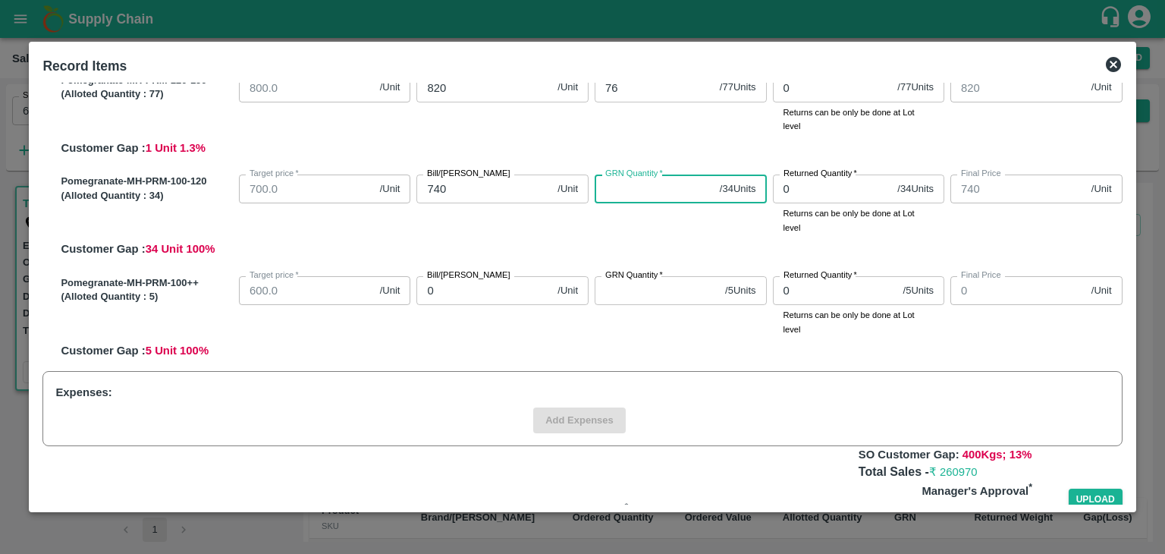
click at [619, 192] on input "GRN Quantity   *" at bounding box center [654, 188] width 119 height 29
type input "34"
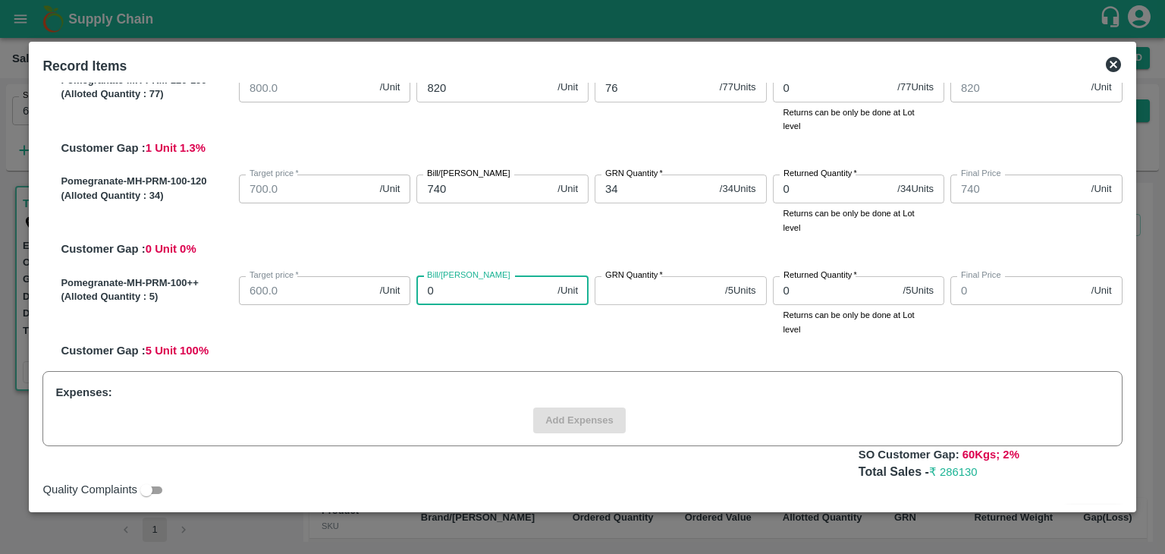
click at [440, 297] on input "0" at bounding box center [483, 290] width 135 height 29
type input "50"
type input "500"
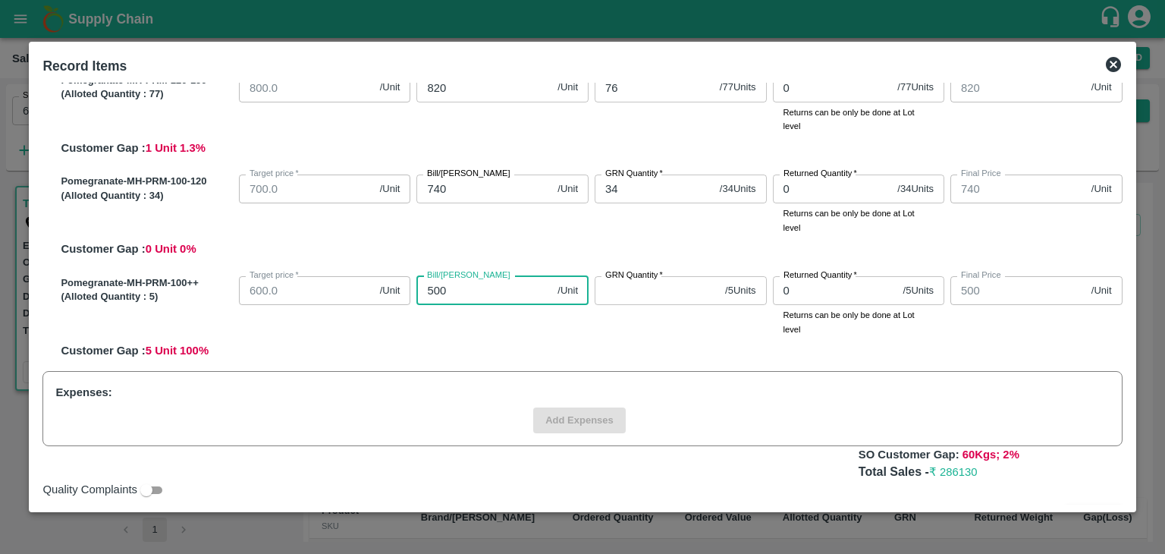
type input "500"
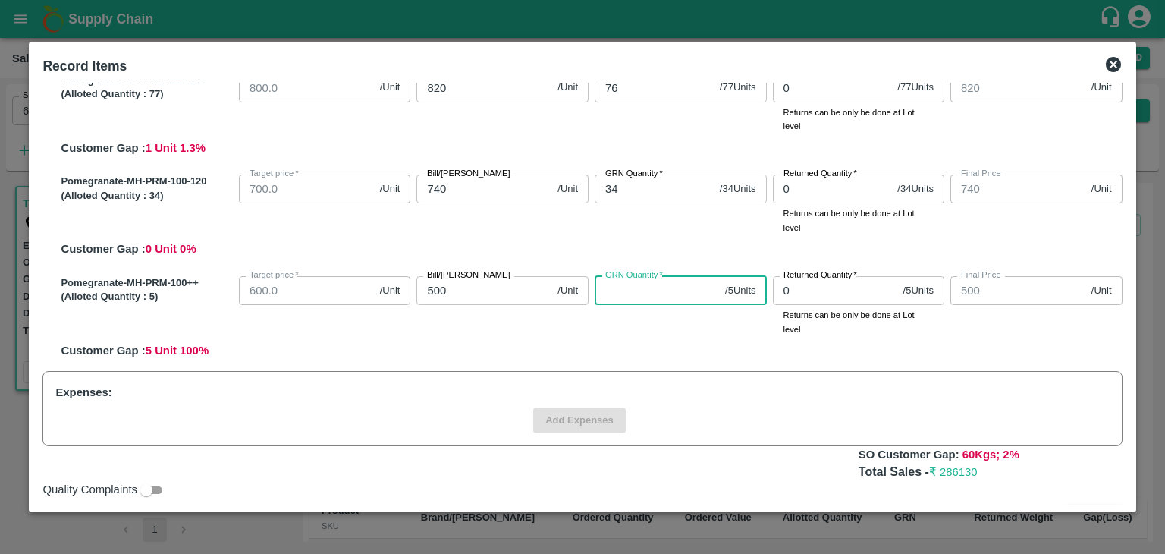
click at [615, 295] on input "GRN Quantity   *" at bounding box center [657, 290] width 124 height 29
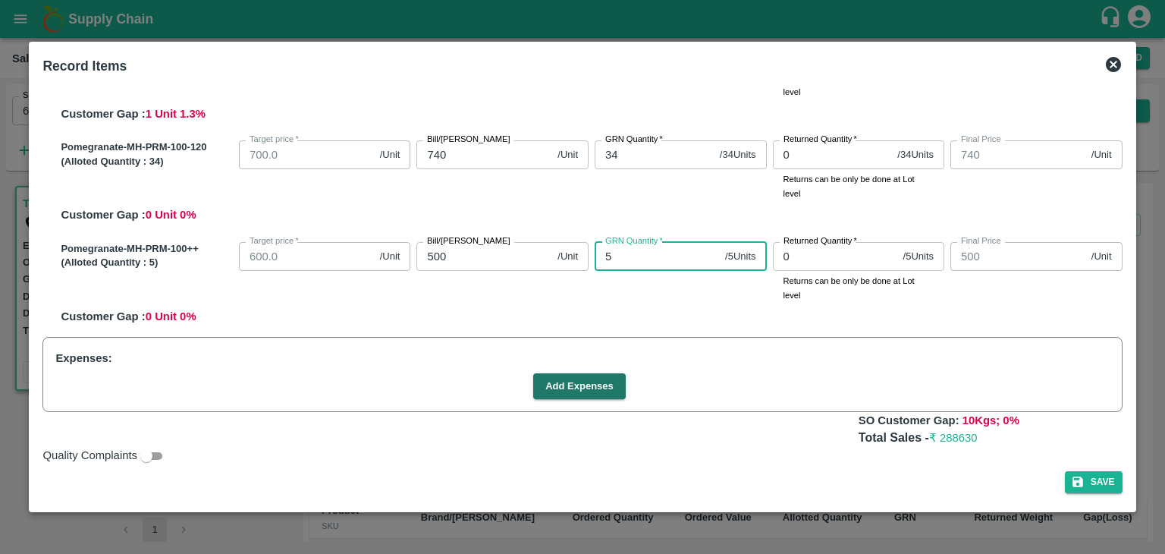
scroll to position [413, 0]
type input "5"
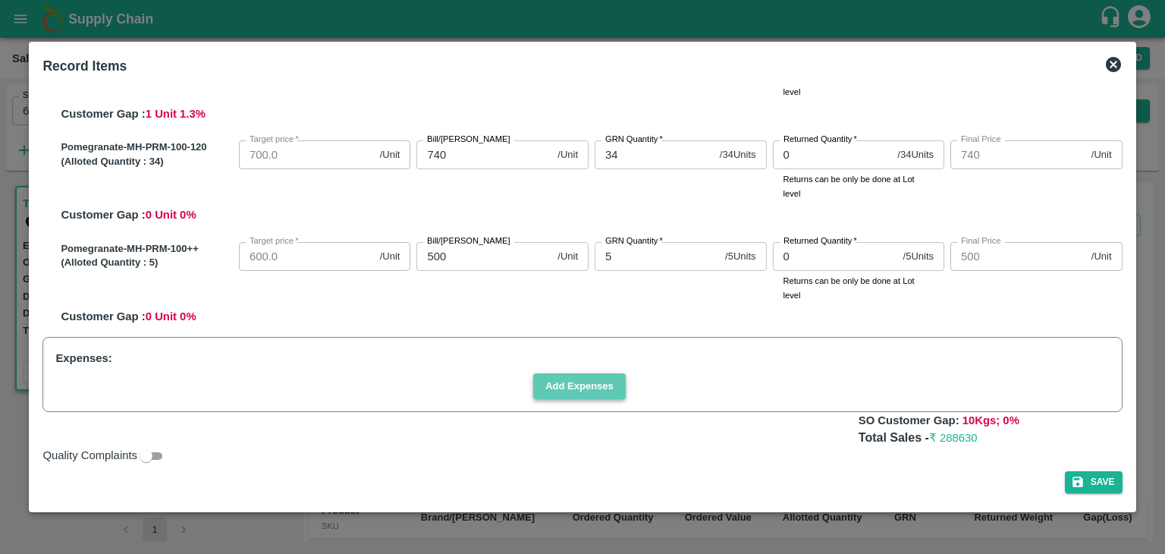
click at [589, 386] on button "Add Expenses" at bounding box center [579, 386] width 93 height 27
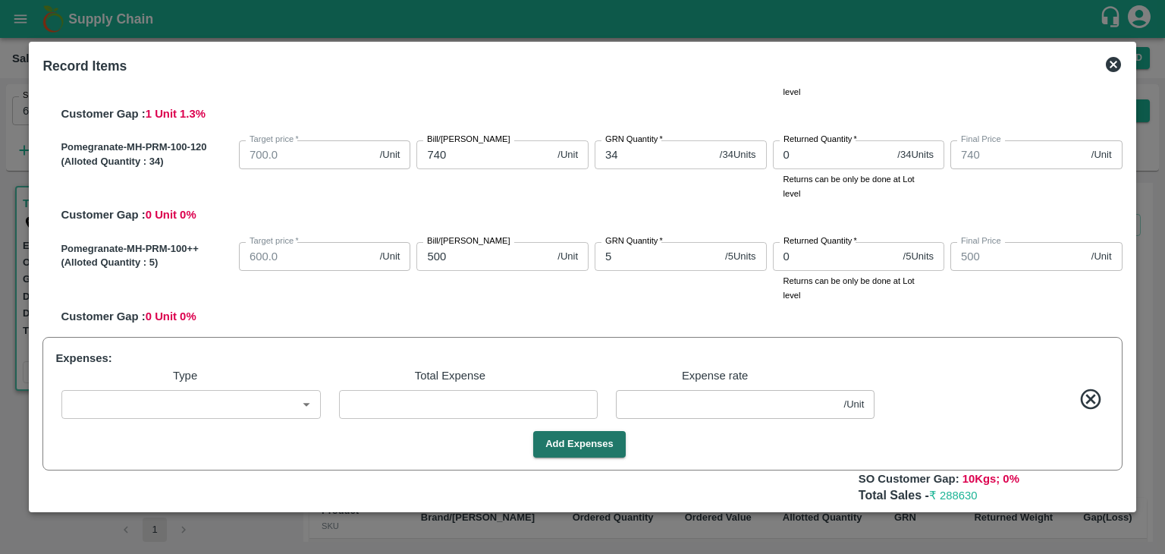
scroll to position [471, 0]
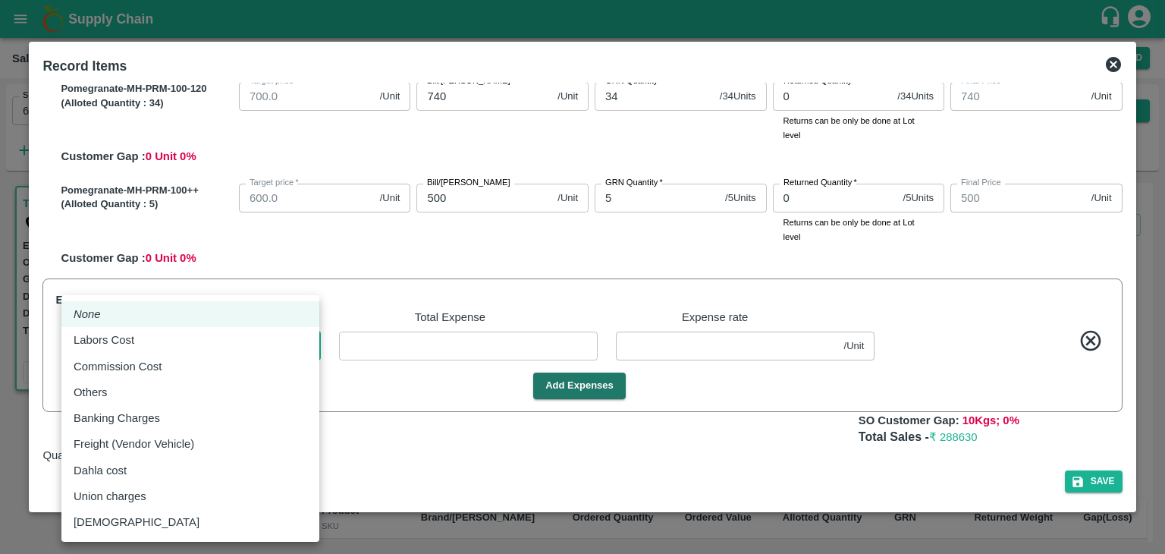
click at [278, 352] on body "Supply Chain Sales Orders Direct Customer Add SO ID 605207 SO ID Start Date Sta…" at bounding box center [582, 277] width 1165 height 554
click at [203, 341] on div "Labors Cost" at bounding box center [191, 339] width 234 height 17
type input "Labors Cost"
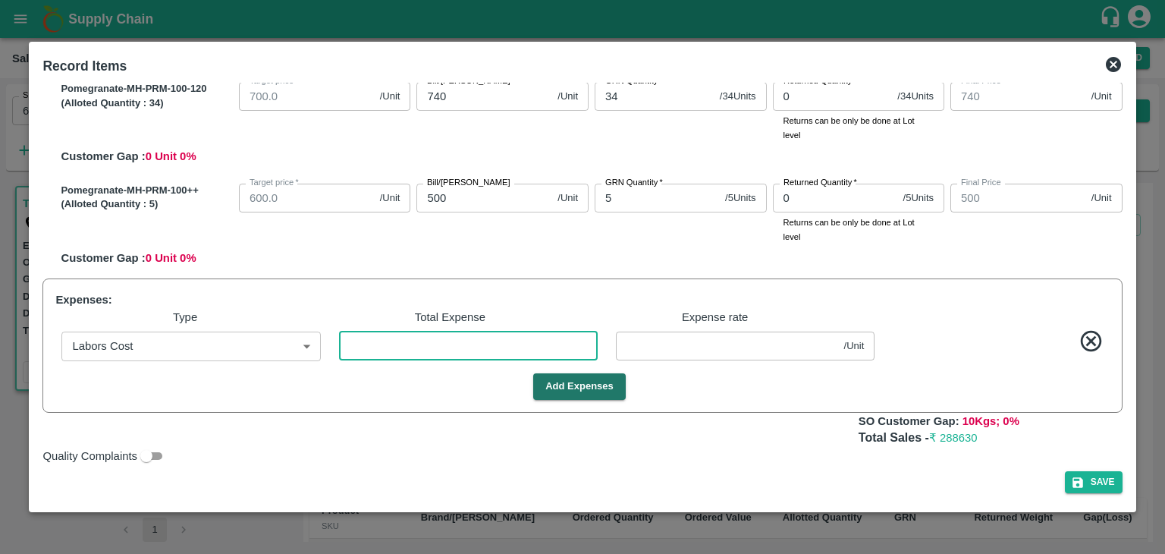
click at [458, 347] on input "number" at bounding box center [468, 345] width 259 height 29
type input "9"
type input "1269.9697"
type input "1149.9697"
type input "999.9697"
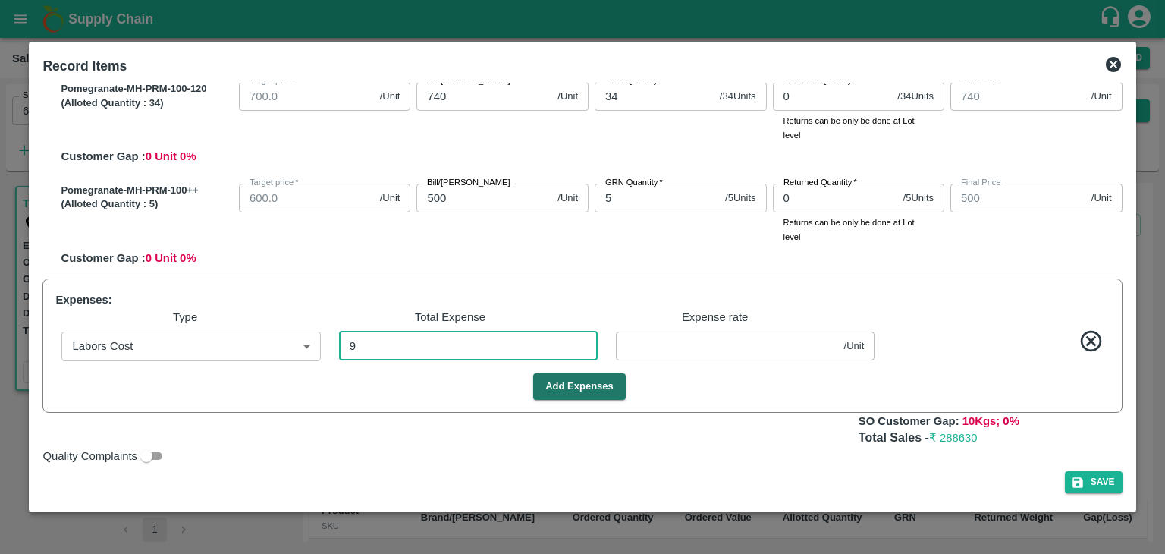
type input "819.9697"
type input "739.9697"
type input "499.9697"
type input "0.0303"
type input "1270"
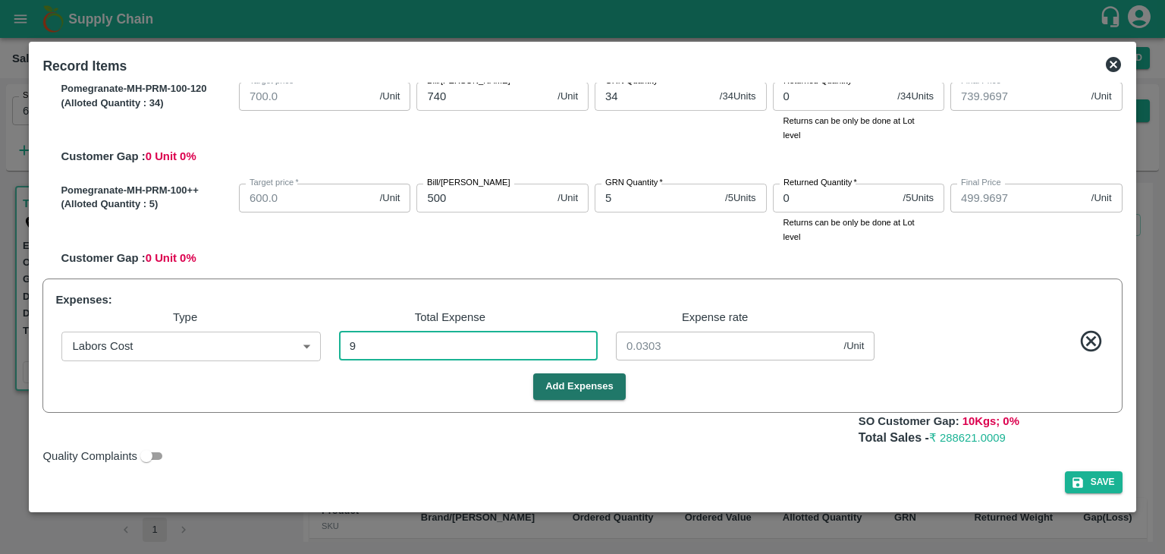
type input "1150"
type input "1000"
type input "820"
type input "740"
type input "500"
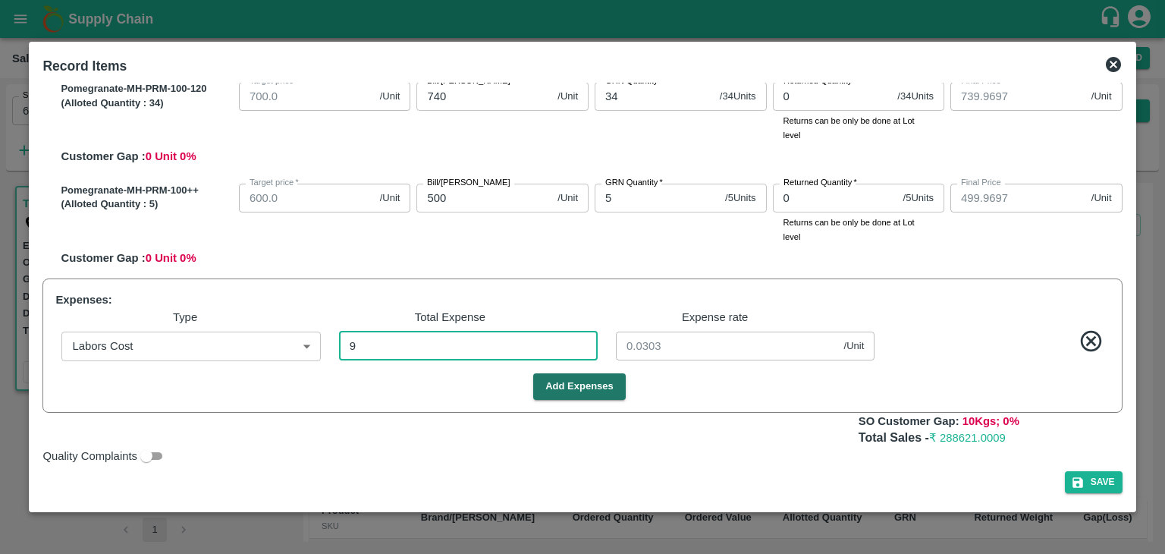
type input "0"
type input "8"
type input "1269.9731"
type input "1149.9731"
type input "999.9731"
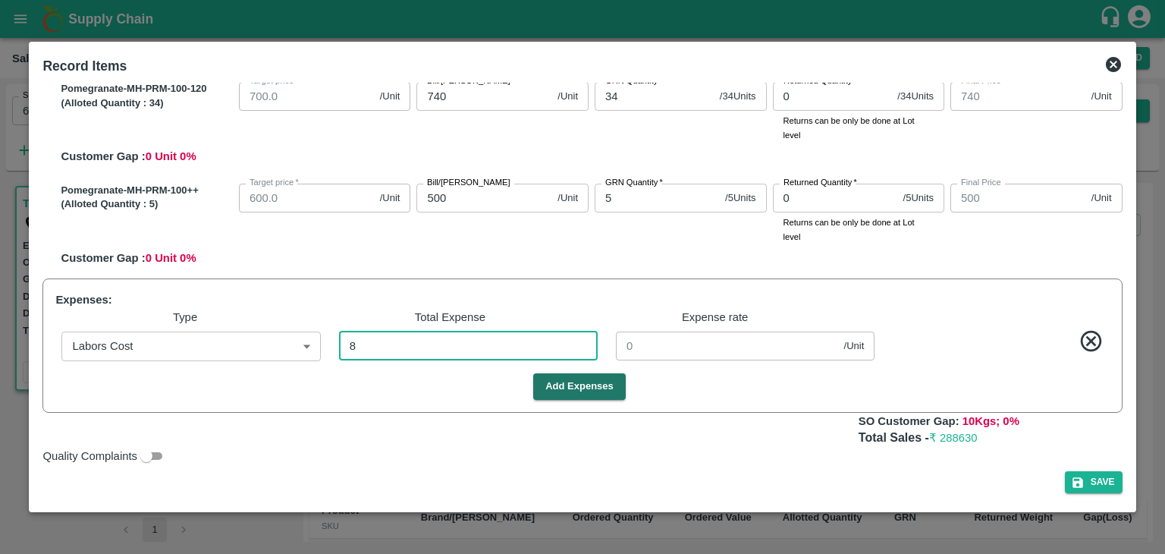
type input "819.9731"
type input "739.9731"
type input "499.9731"
type input "0.02694"
type input "89"
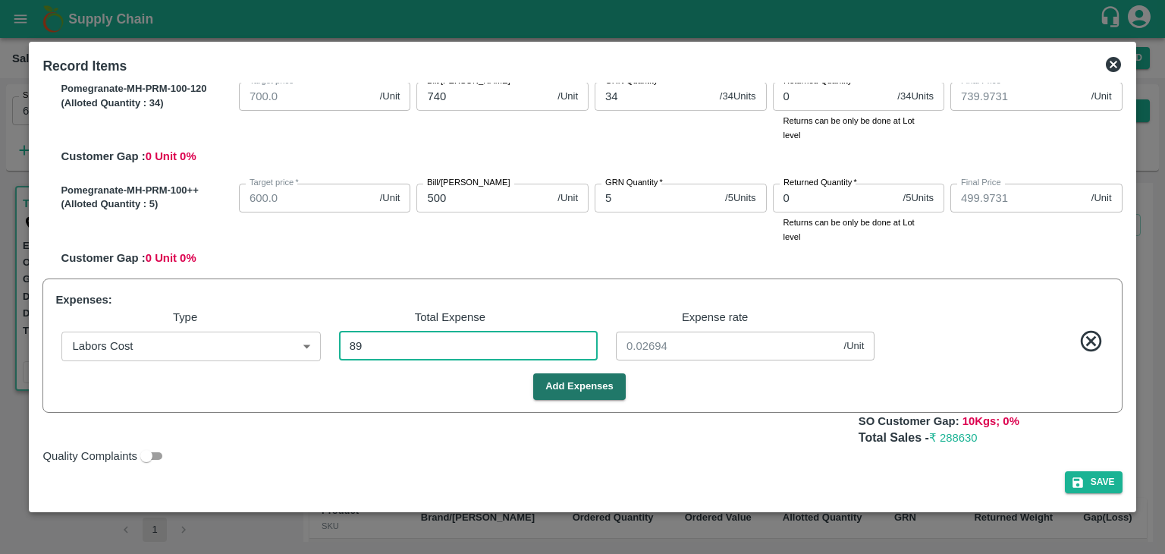
type input "1269.7003"
type input "1149.7003"
type input "999.7003"
type input "819.7003"
type input "739.7003"
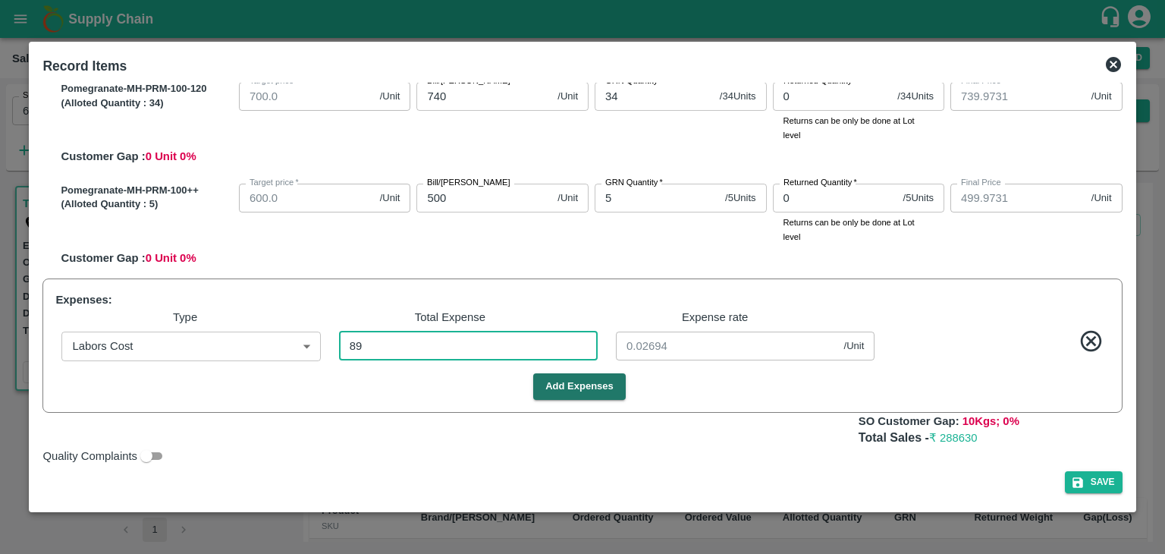
type input "499.7003"
type input "0.29966"
type input "1266.9899"
type input "1146.9899"
type input "996.9899"
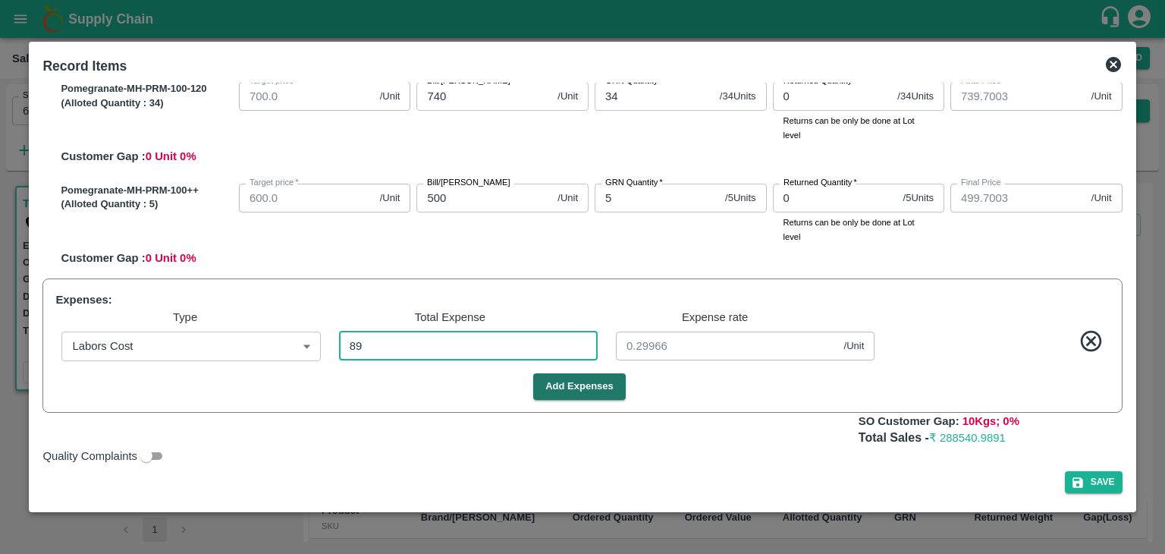
type input "816.9899"
type input "736.9899"
type input "496.9899"
type input "894"
type input "3.0101"
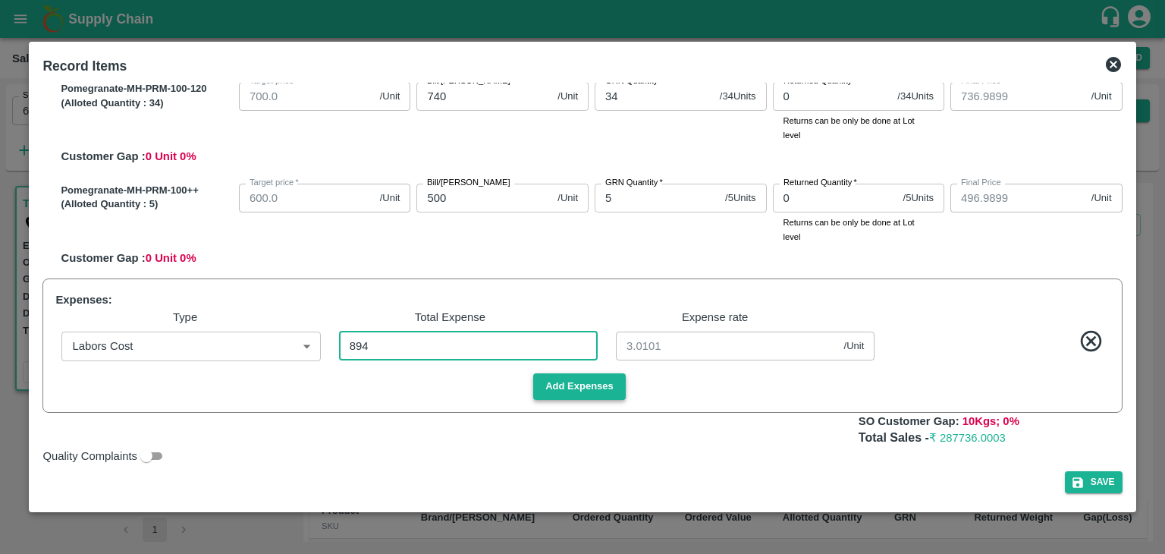
type input "894"
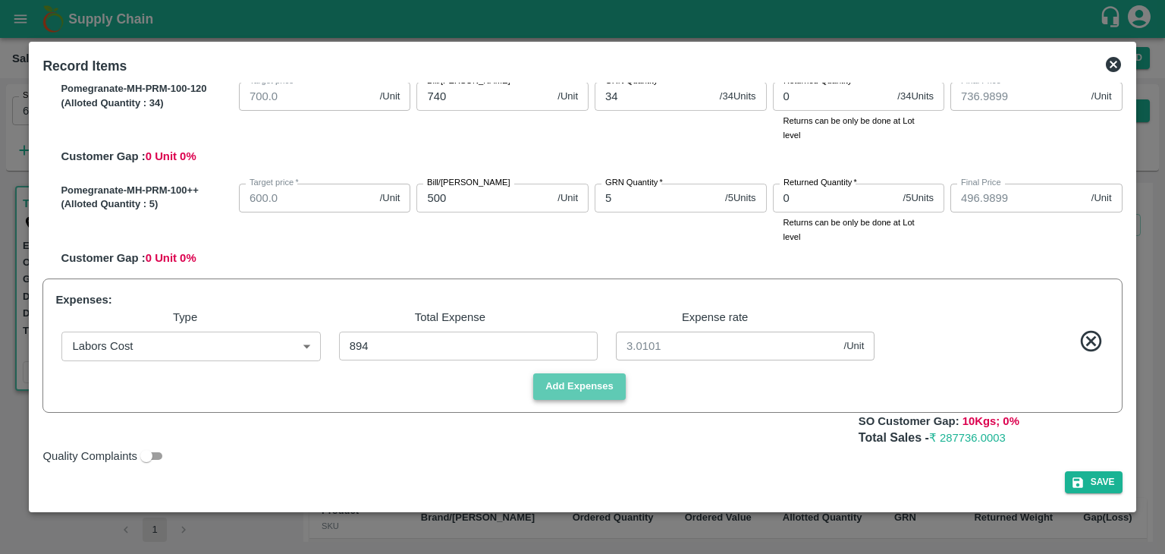
click at [580, 391] on button "Add Expenses" at bounding box center [579, 386] width 93 height 27
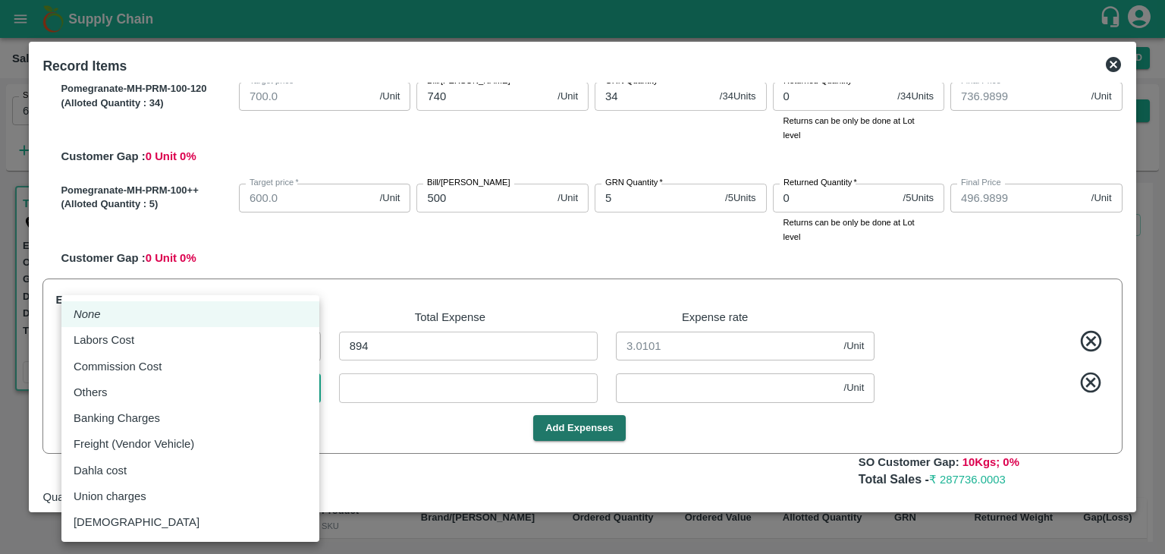
click at [286, 384] on body "Supply Chain Sales Orders Direct Customer Add SO ID 605207 SO ID Start Date Sta…" at bounding box center [582, 277] width 1165 height 554
drag, startPoint x: 227, startPoint y: 357, endPoint x: 386, endPoint y: 390, distance: 162.6
click at [386, 390] on div "None Labors Cost Commission Cost Others Banking Charges Freight (Vendor Vehicle…" at bounding box center [582, 277] width 1165 height 554
click at [245, 362] on div "Commission Cost" at bounding box center [191, 366] width 234 height 17
type input "Commission Cost"
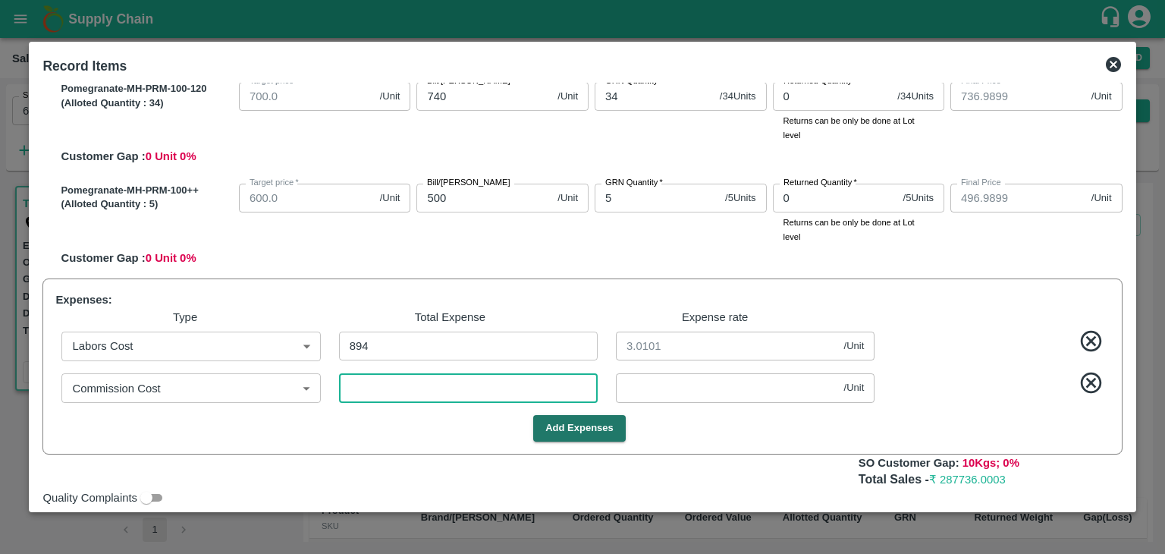
click at [360, 385] on input "number" at bounding box center [468, 387] width 259 height 29
type input "1266.9865"
type input "1146.9865"
type input "996.9865"
type input "816.9865"
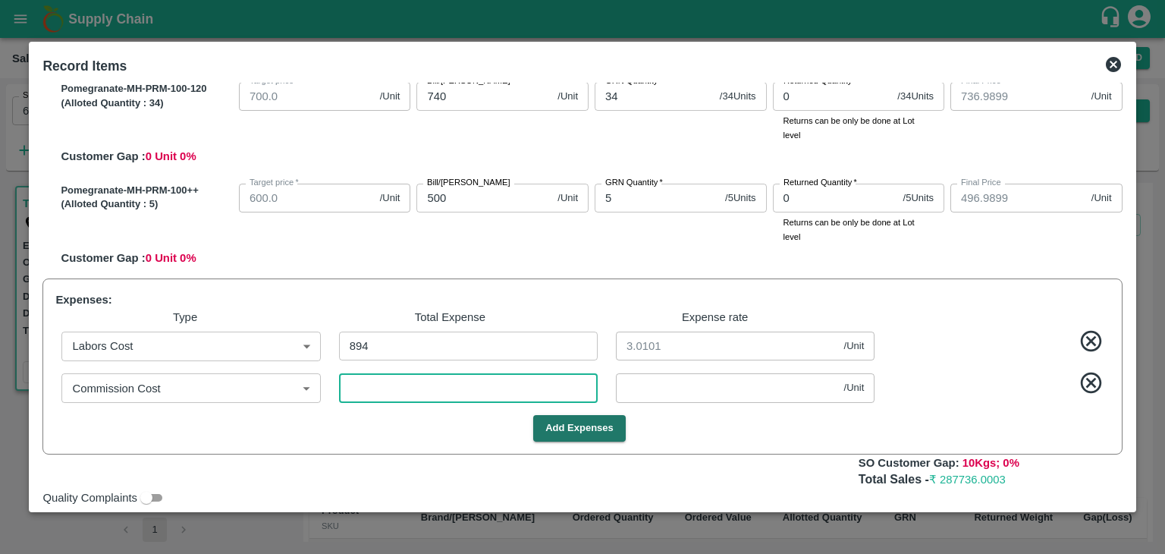
type input "736.9865"
type input "496.9865"
type input "1"
type input "0.00337"
type input "1266.9529"
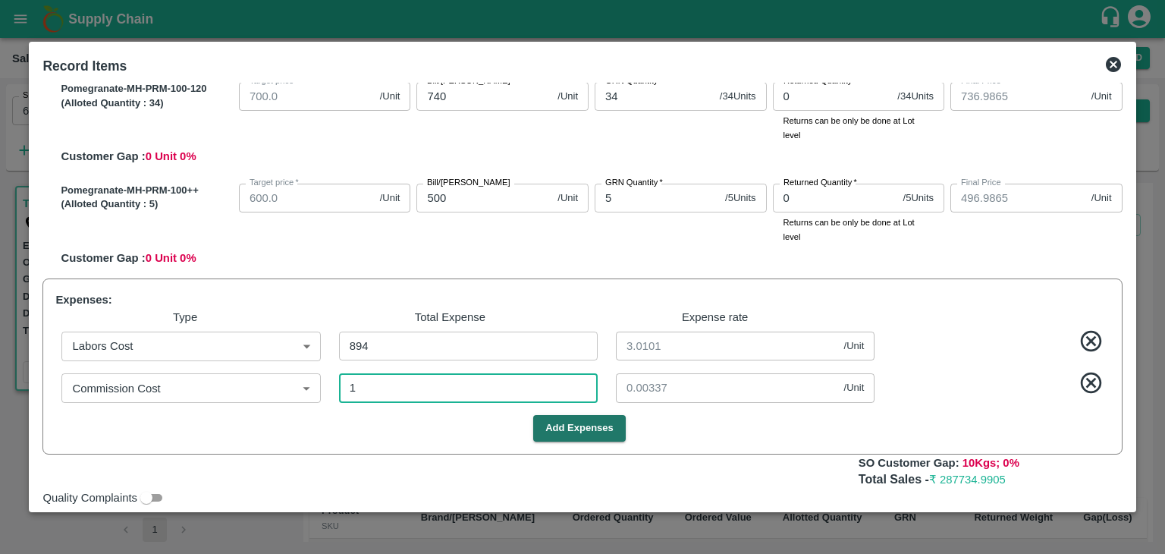
type input "1146.9529"
type input "996.9529"
type input "816.9529"
type input "736.9529"
type input "496.9529"
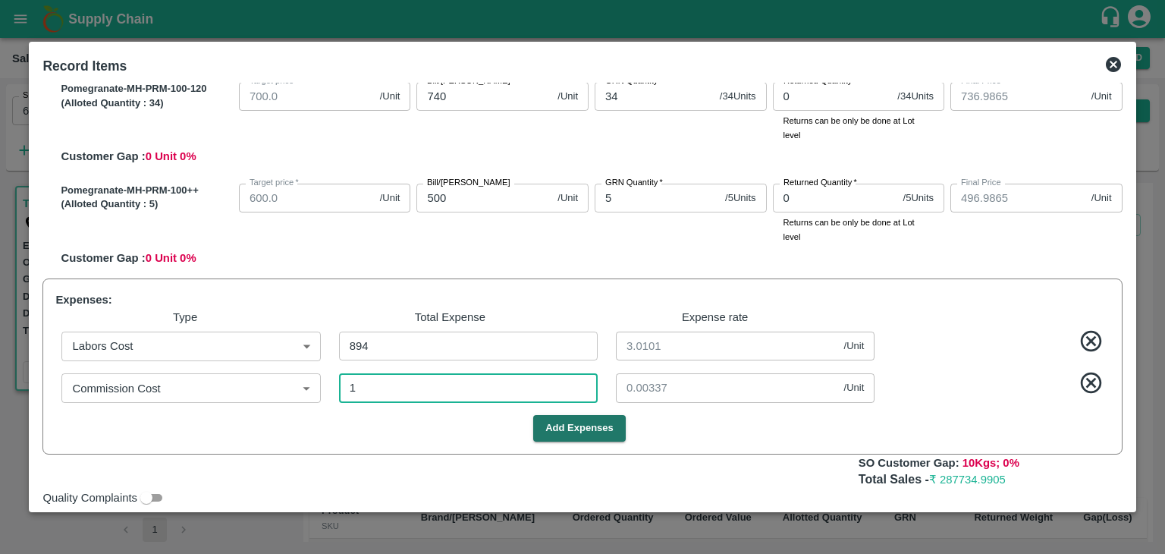
type input "11"
type input "0.03704"
type input "1266.6027"
type input "1146.6027"
type input "996.6027"
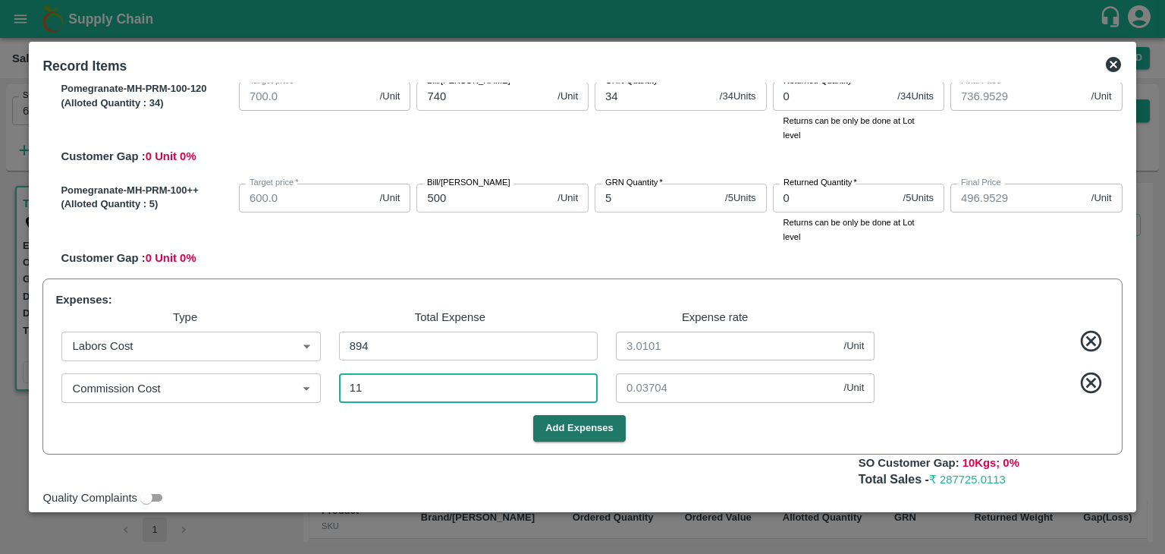
type input "816.6027"
type input "736.6027"
type input "496.6027"
type input "115"
type input "0.38721"
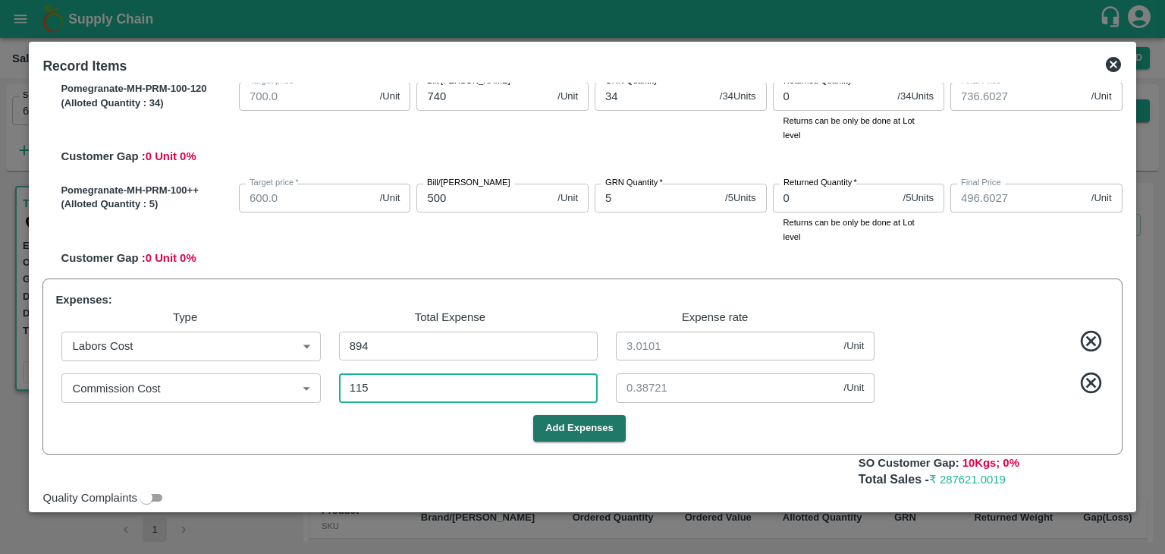
type input "1157"
type input "1263.0943"
type input "1143.0943"
type input "993.0943"
type input "813.0943"
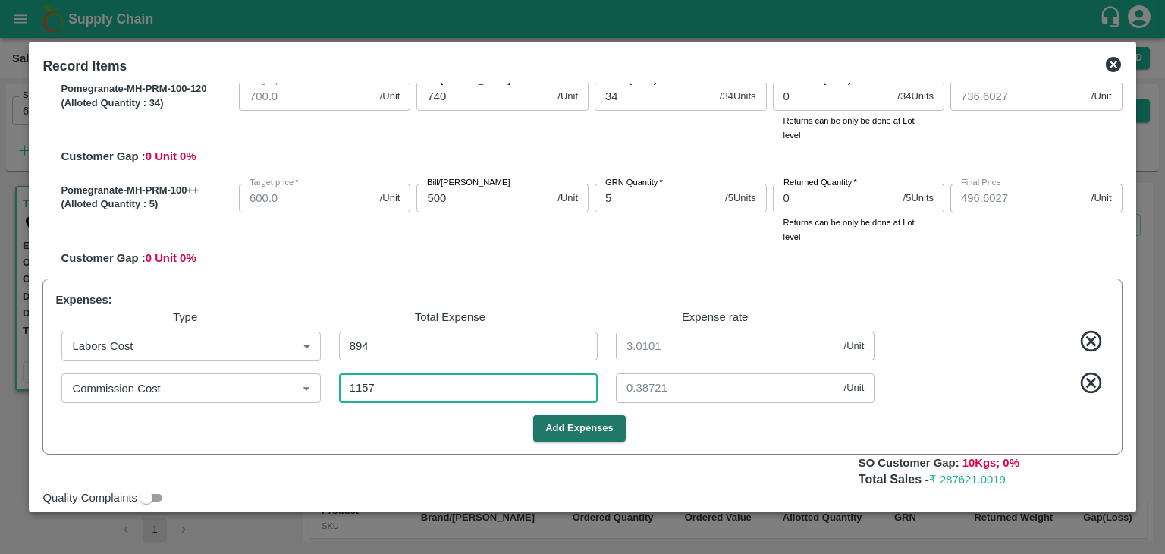
type input "733.0943"
type input "493.0943"
type input "3.89562"
type input "11578"
type input "1228.0067"
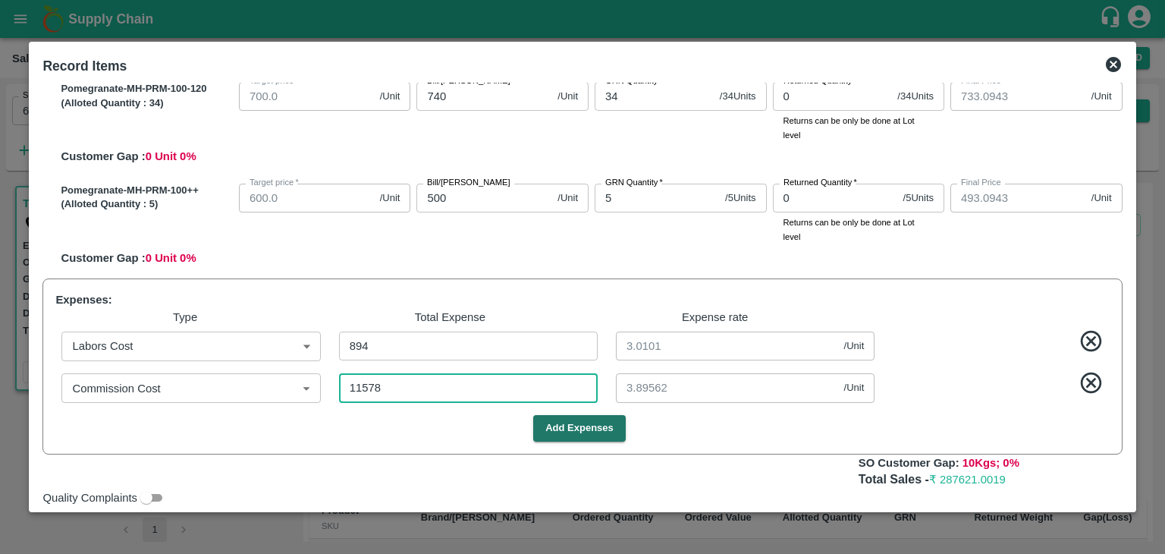
type input "1108.0067"
type input "958.0067"
type input "778.0067"
type input "698.0067"
type input "458.0067"
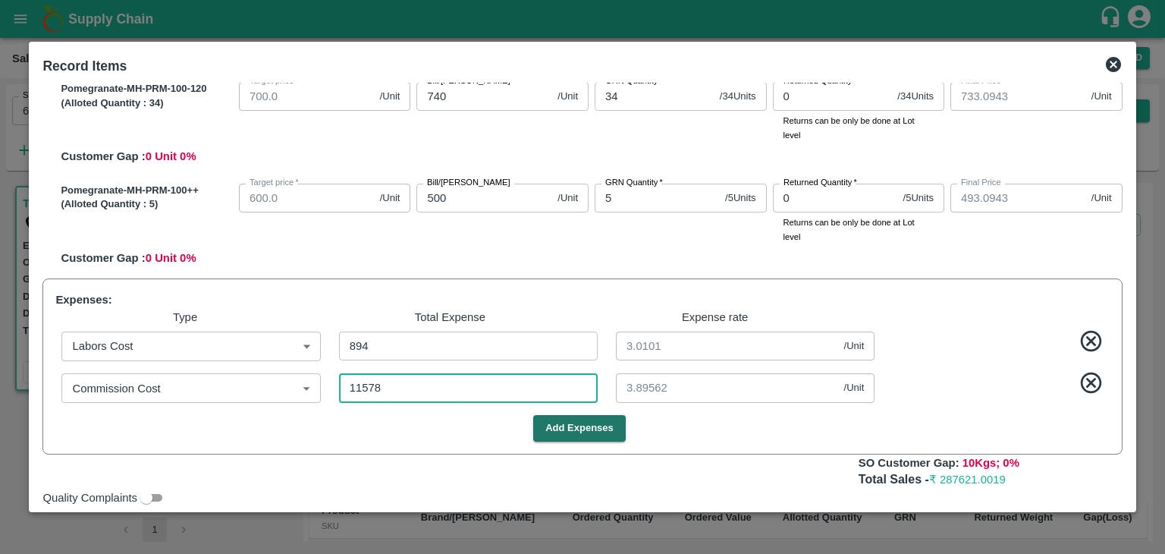
type input "38.98316"
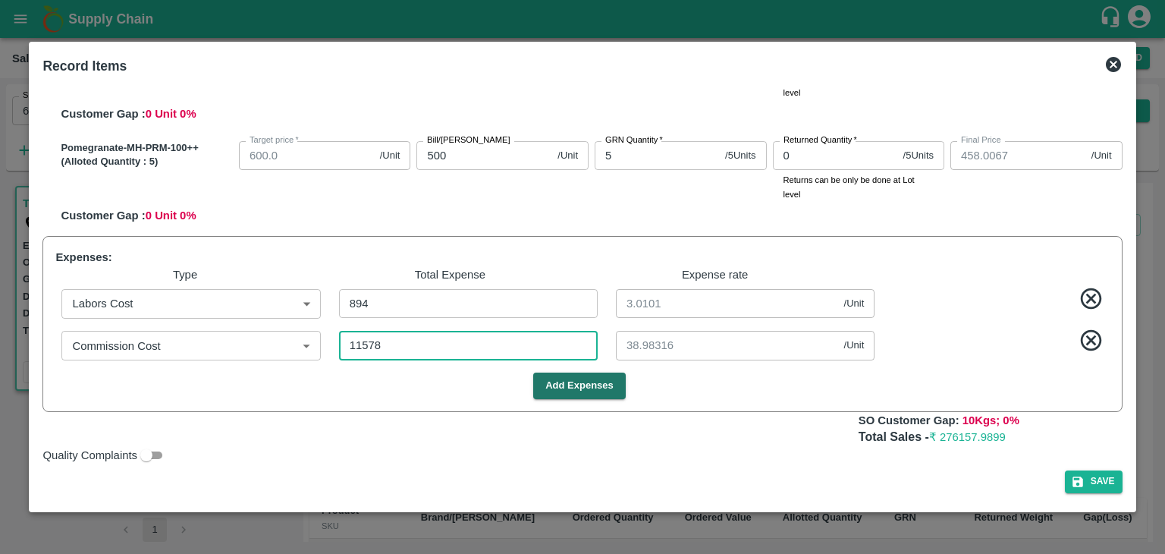
type input "11578"
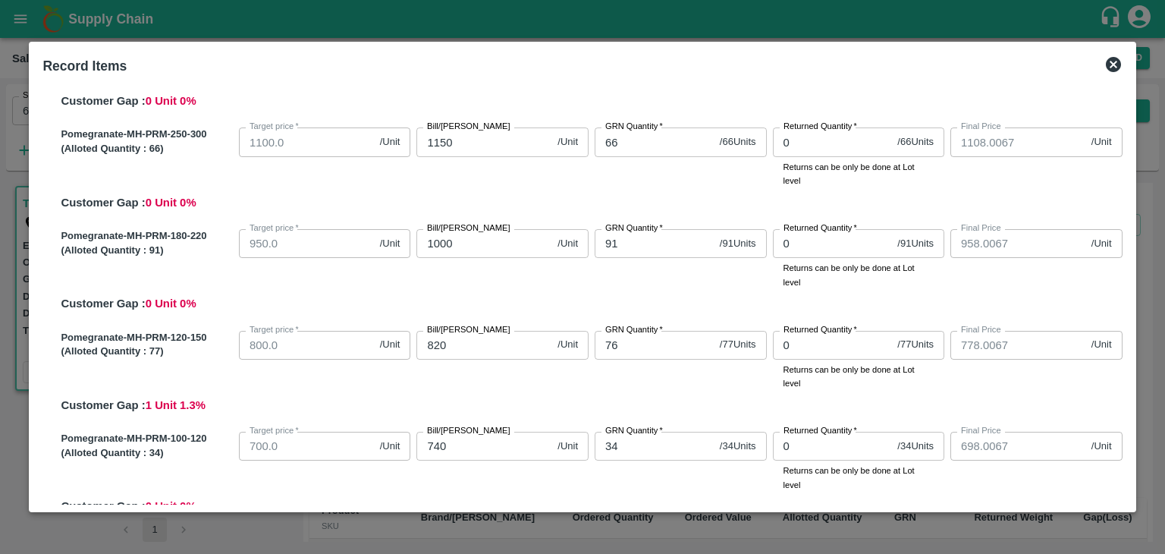
scroll to position [121, 0]
click at [624, 347] on input "76" at bounding box center [654, 345] width 119 height 29
type input "7"
type input "1215.29825"
type input "1095.29825"
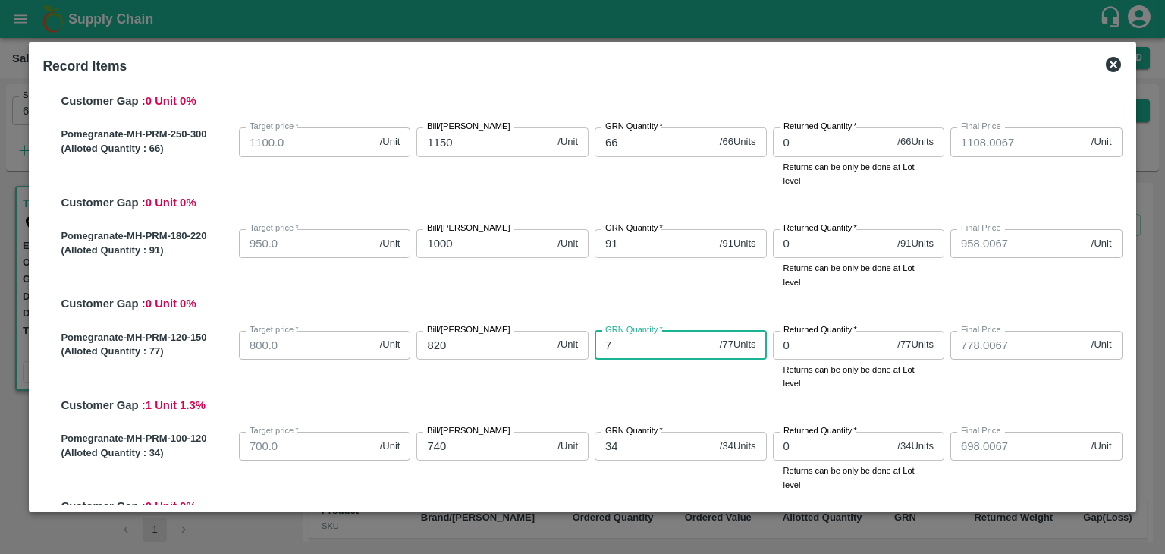
type input "945.29825"
type input "765.29825"
type input "685.29825"
type input "445.29825"
type input "3.92105"
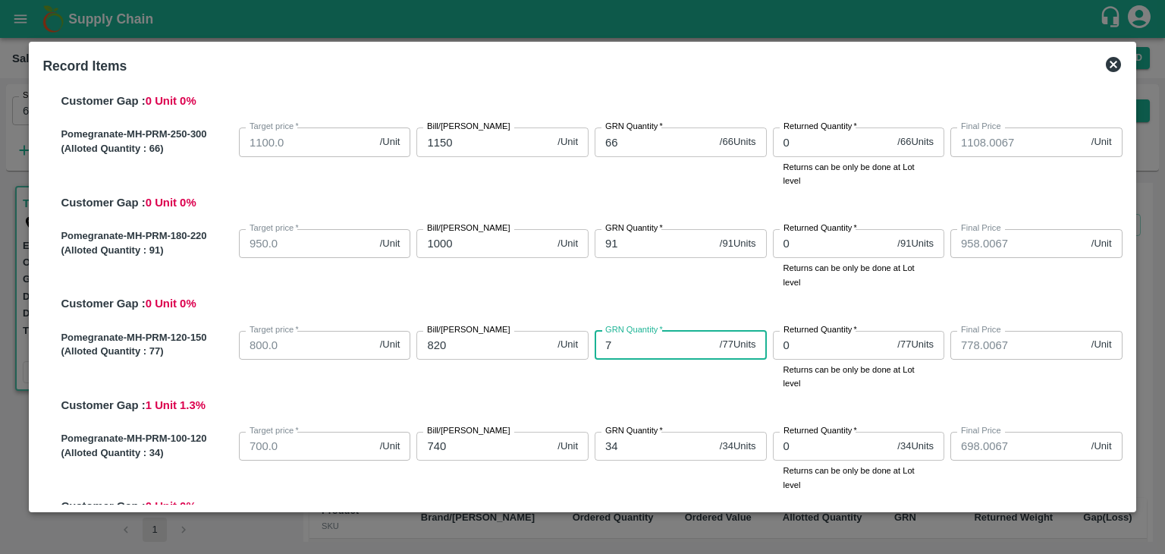
type input "50.7807"
type input "77"
type input "1228.14765"
type input "1108.14765"
type input "958.14765"
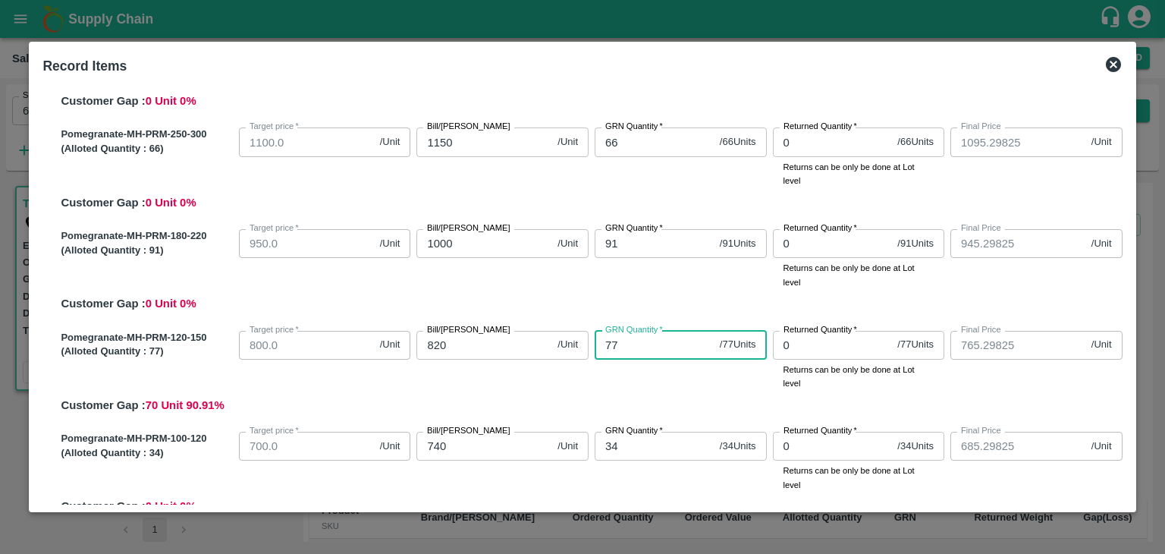
type input "778.14765"
type input "698.14765"
type input "458.14765"
type input "3"
type input "38.85235"
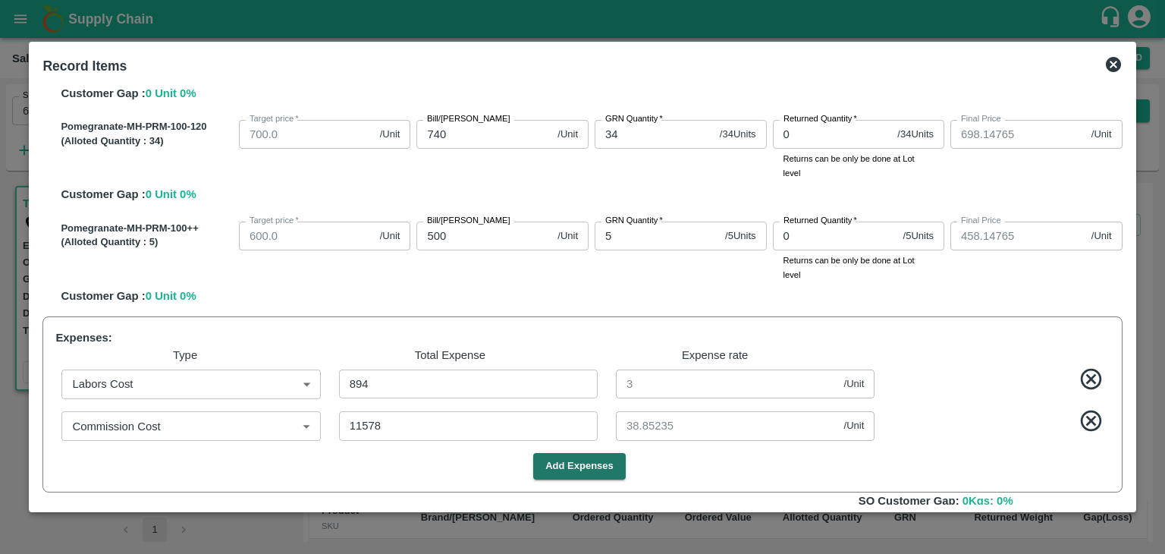
scroll to position [514, 0]
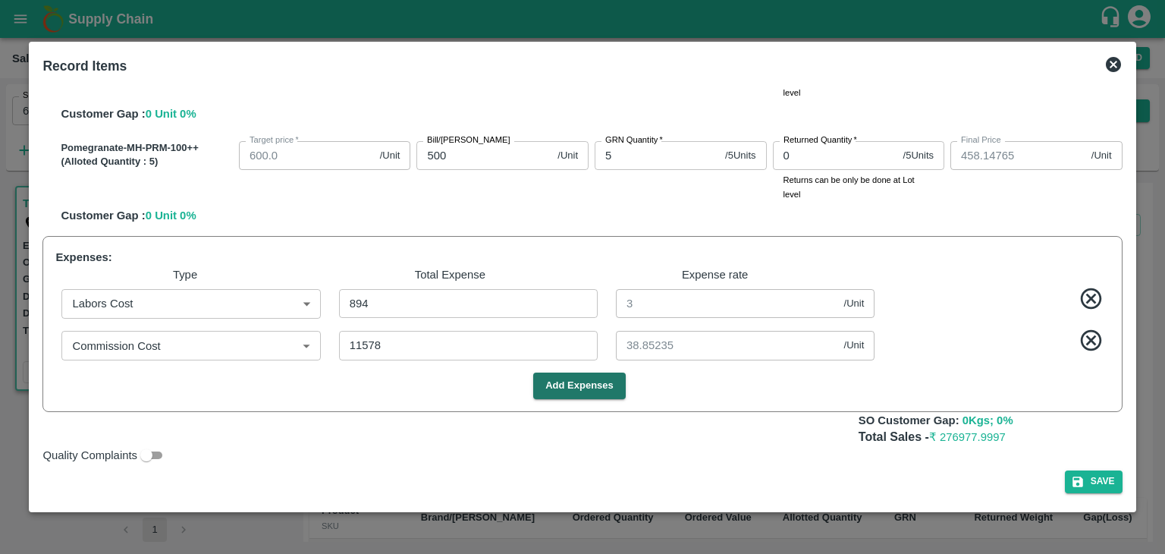
type input "77"
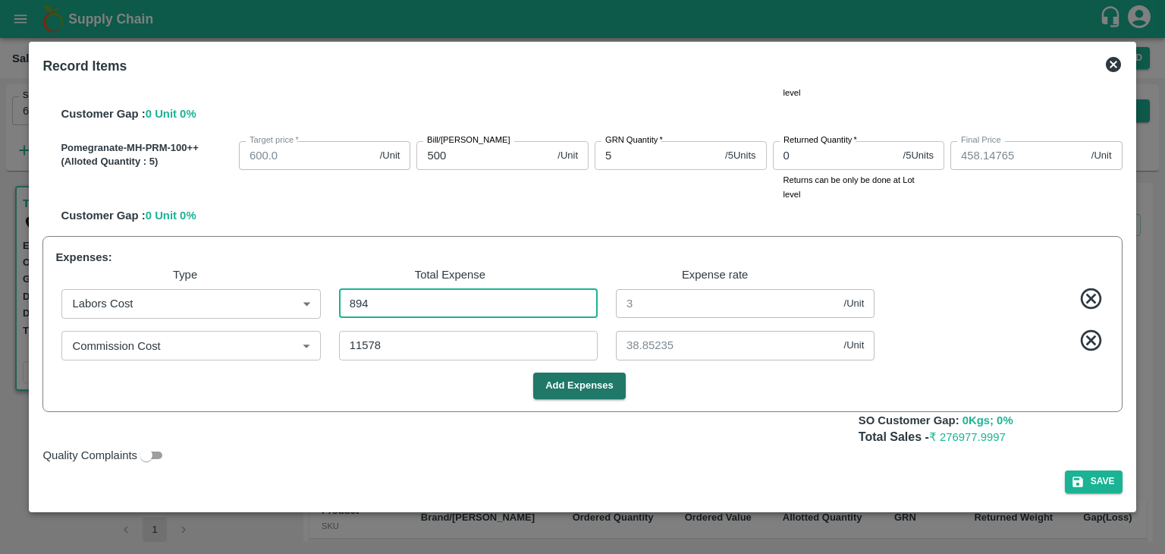
click at [466, 291] on input "894" at bounding box center [468, 303] width 259 height 29
type input "1228.1443"
type input "1108.1443"
type input "958.1443"
type input "778.1443"
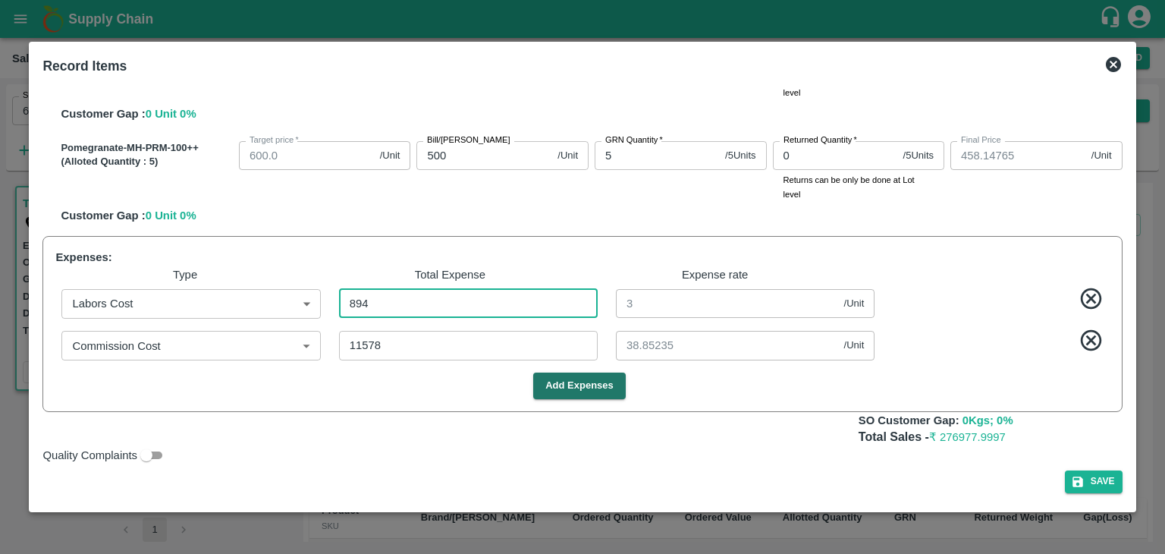
type input "698.1443"
type input "458.1443"
type input "895"
type input "3.00336"
type input "895"
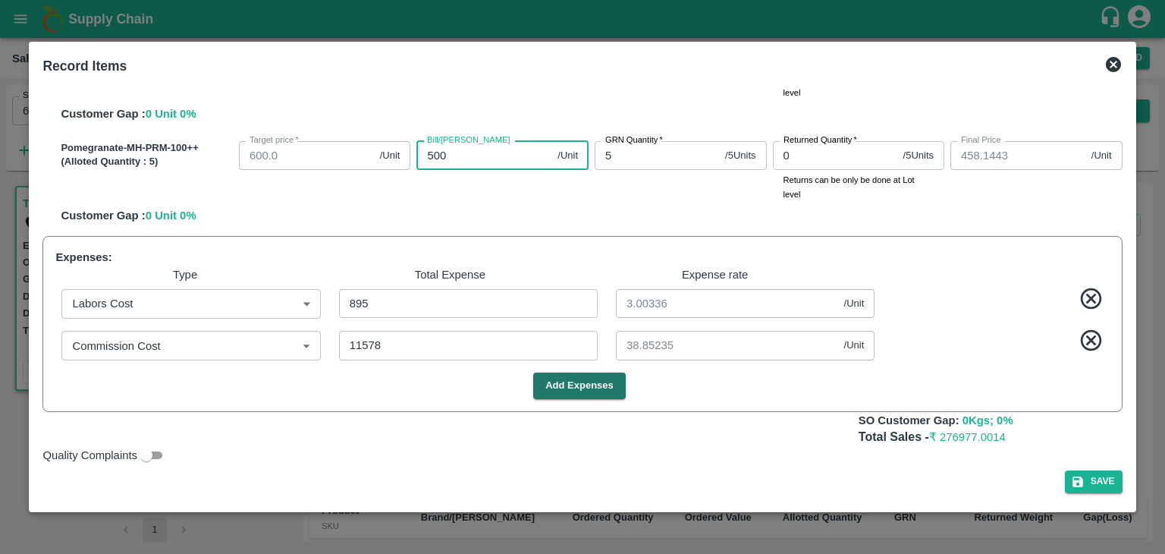
click at [503, 160] on input "500" at bounding box center [483, 155] width 135 height 29
type input "500.01"
type input "458.1543"
type input "500.0"
type input "458.1443"
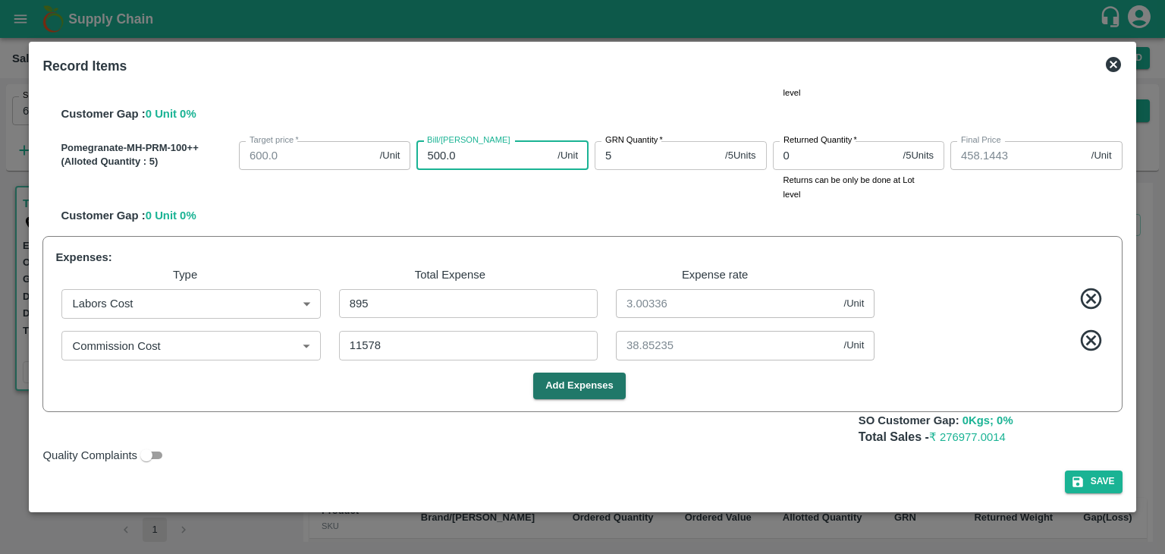
type input "500"
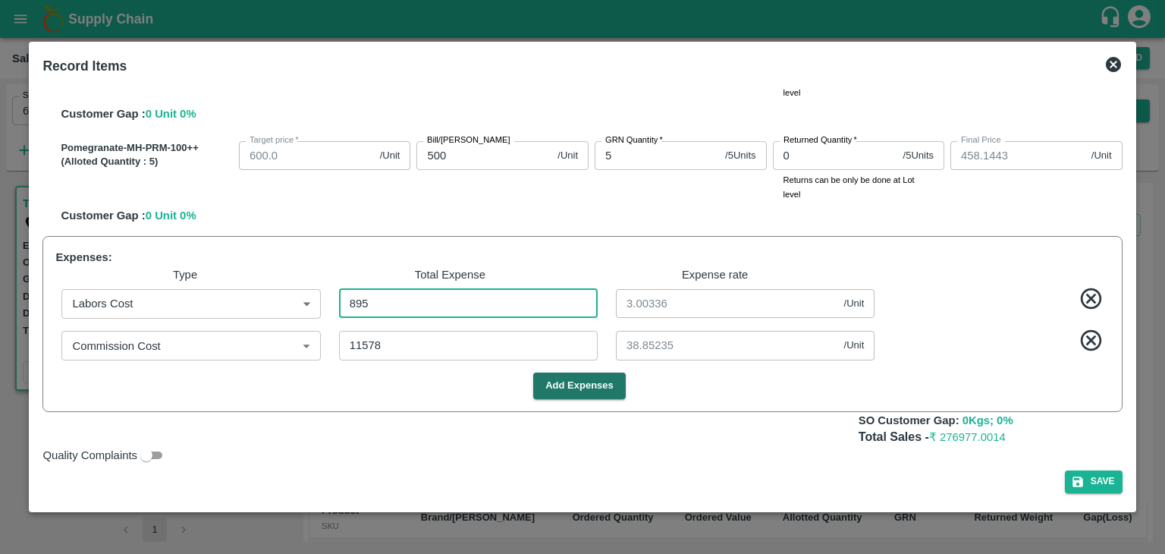
click at [392, 309] on input "895" at bounding box center [468, 303] width 259 height 29
type input "89"
type input "1230.849"
type input "1110.849"
type input "960.849"
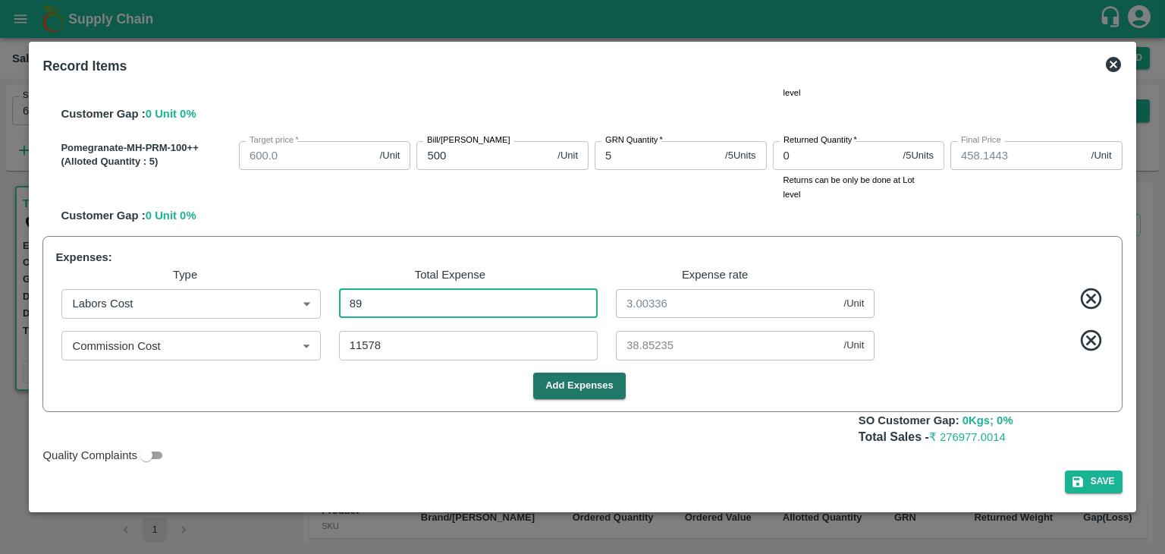
type input "780.849"
type input "700.849"
type input "460.849"
type input "0.29866"
type input "1228.1477"
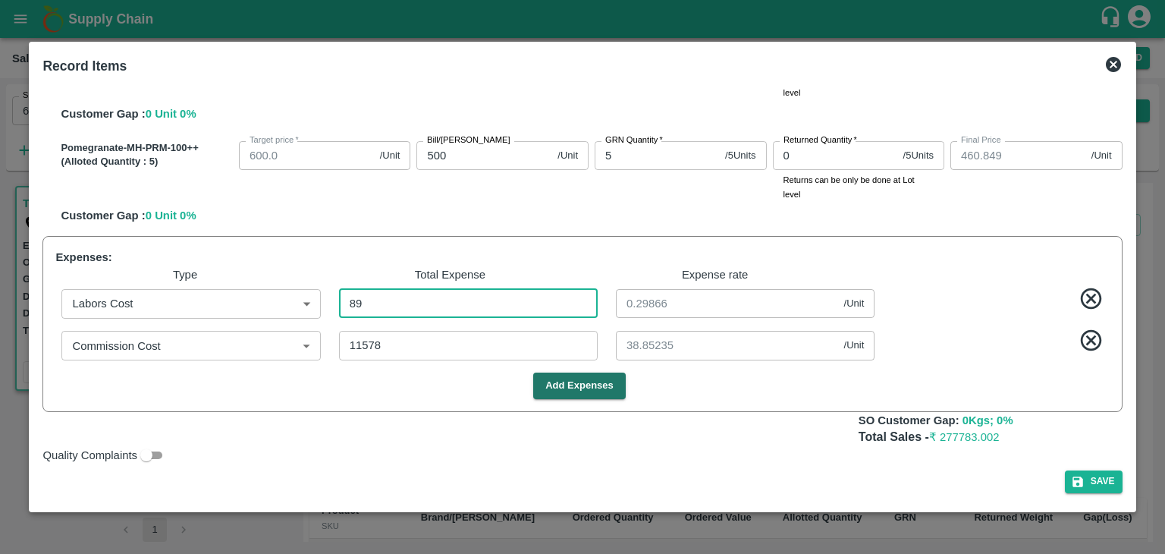
type input "1108.1477"
type input "958.1476"
type input "778.1476"
type input "698.1476"
type input "458.1476"
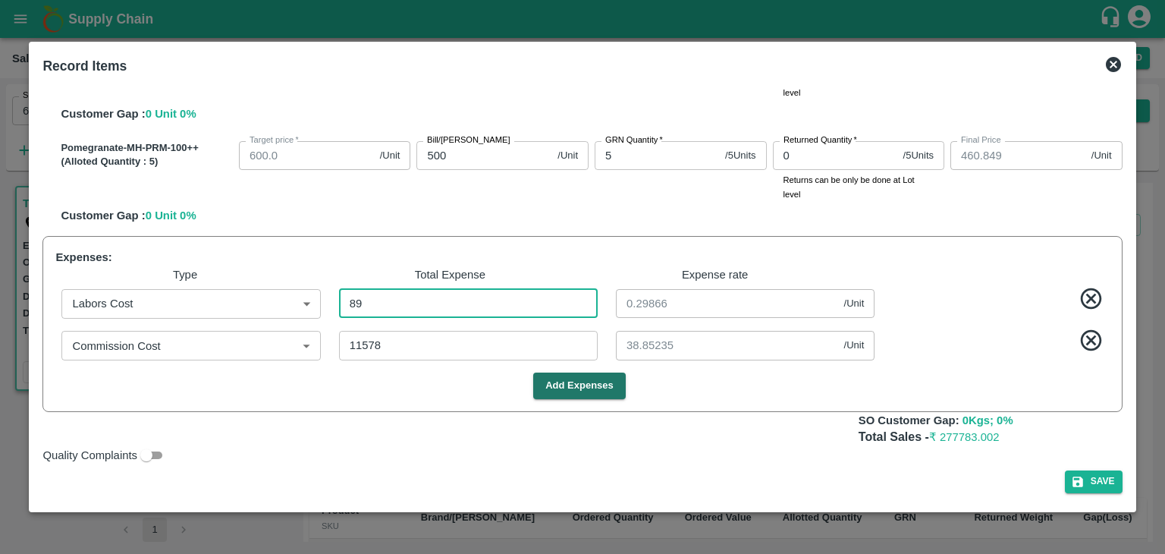
type input "894"
type input "3"
type input "894"
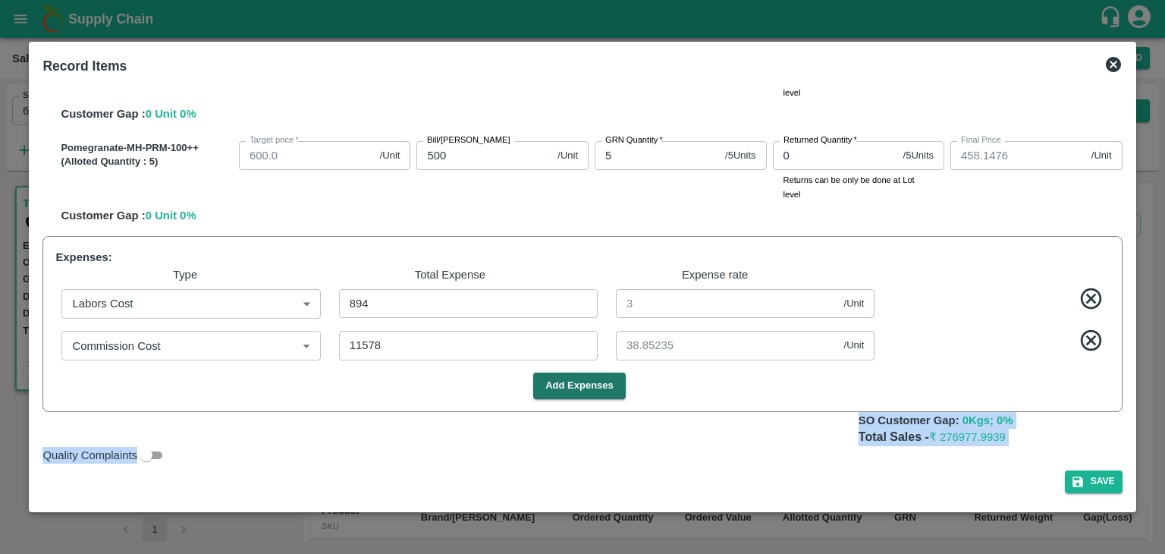
drag, startPoint x: 722, startPoint y: 460, endPoint x: 762, endPoint y: 423, distance: 54.8
click at [762, 423] on div "SOI Level GRN Lot Level GRN Pomegranate-MH-PRM-350-400 (Alloted Quantity : 25 )…" at bounding box center [582, 294] width 1092 height 423
click at [762, 423] on div "SO Customer Gap: 0 Kgs; 0 %" at bounding box center [581, 420] width 1079 height 17
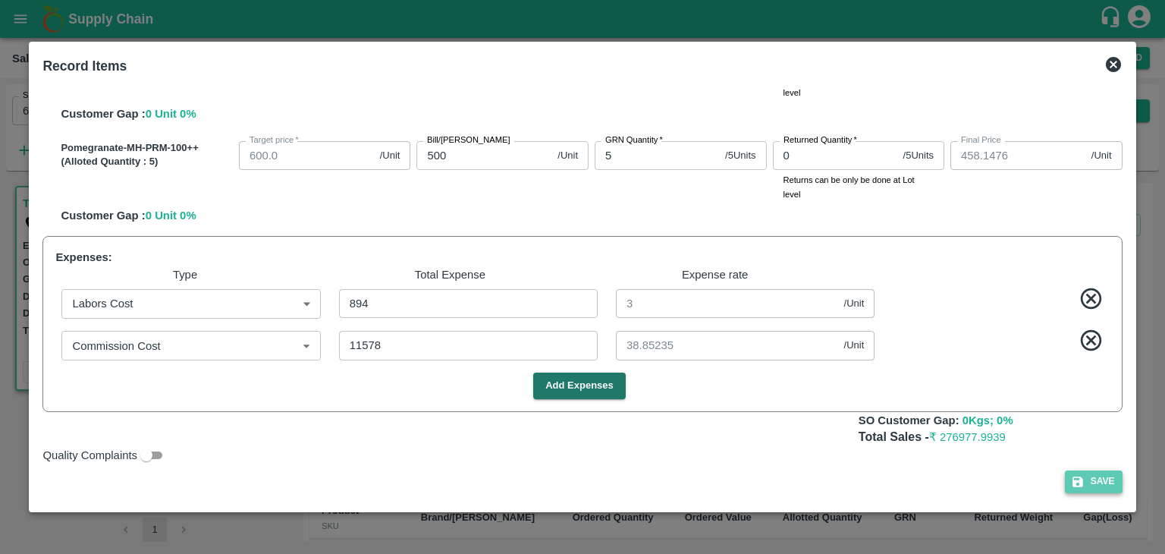
click at [1107, 485] on button "Save" at bounding box center [1094, 481] width 58 height 22
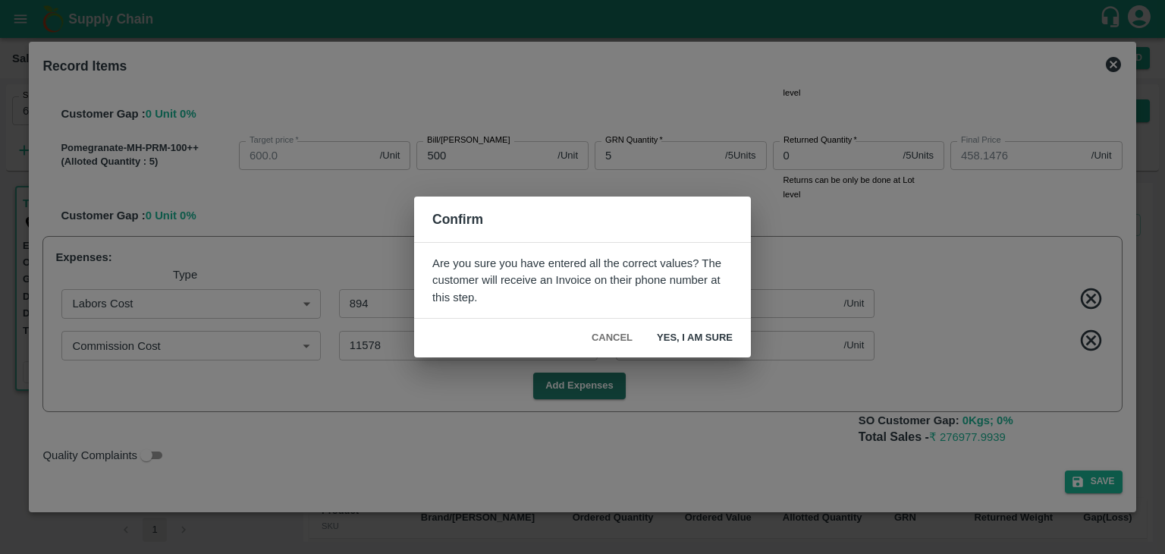
click at [696, 334] on button "Yes, I am sure" at bounding box center [695, 338] width 100 height 27
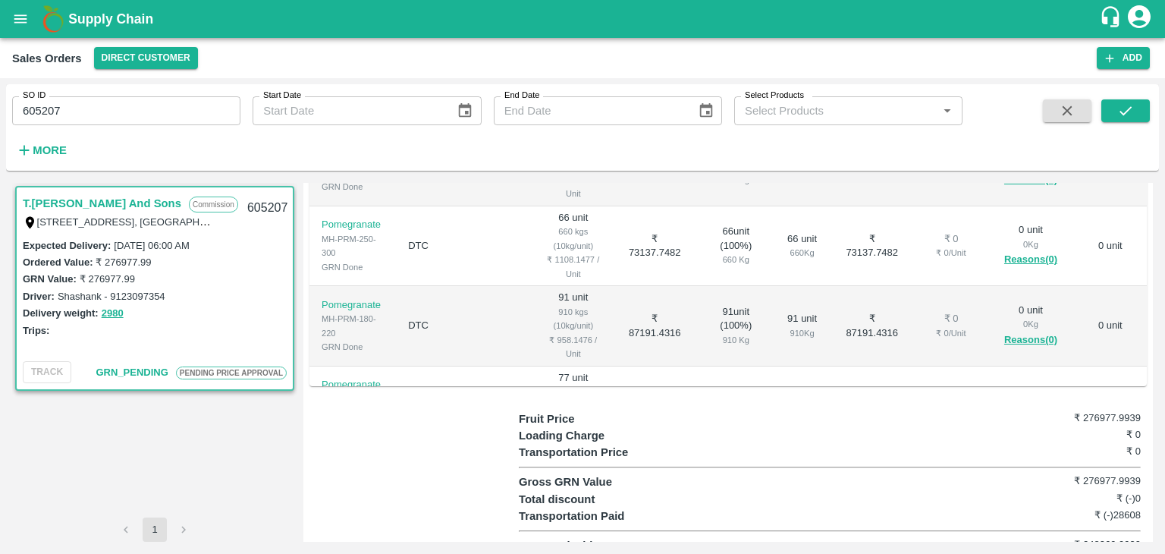
scroll to position [0, 0]
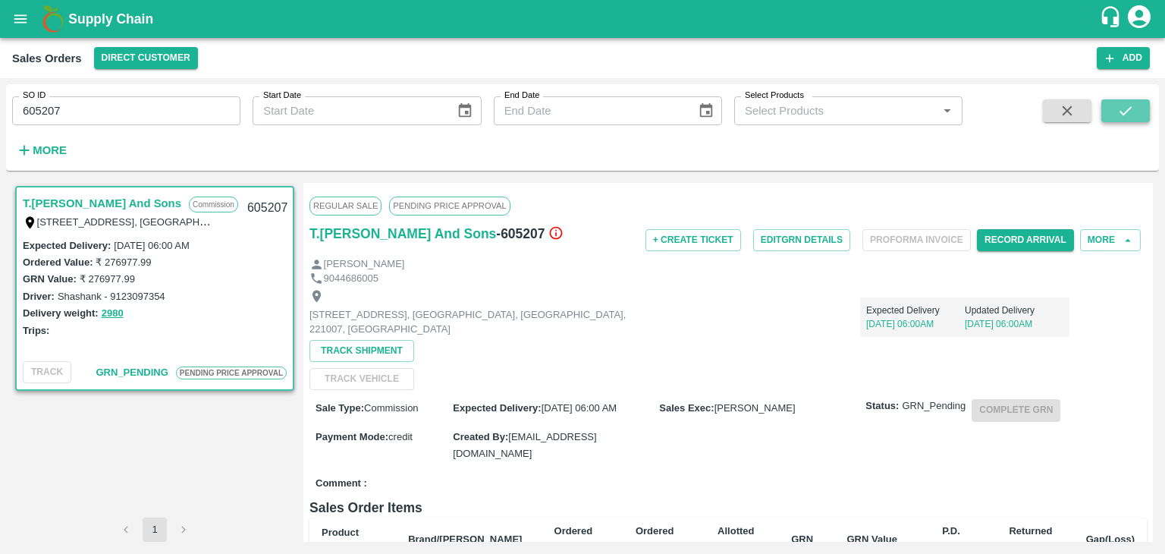
click at [1121, 113] on icon "submit" at bounding box center [1126, 110] width 12 height 9
